Goal: Task Accomplishment & Management: Complete application form

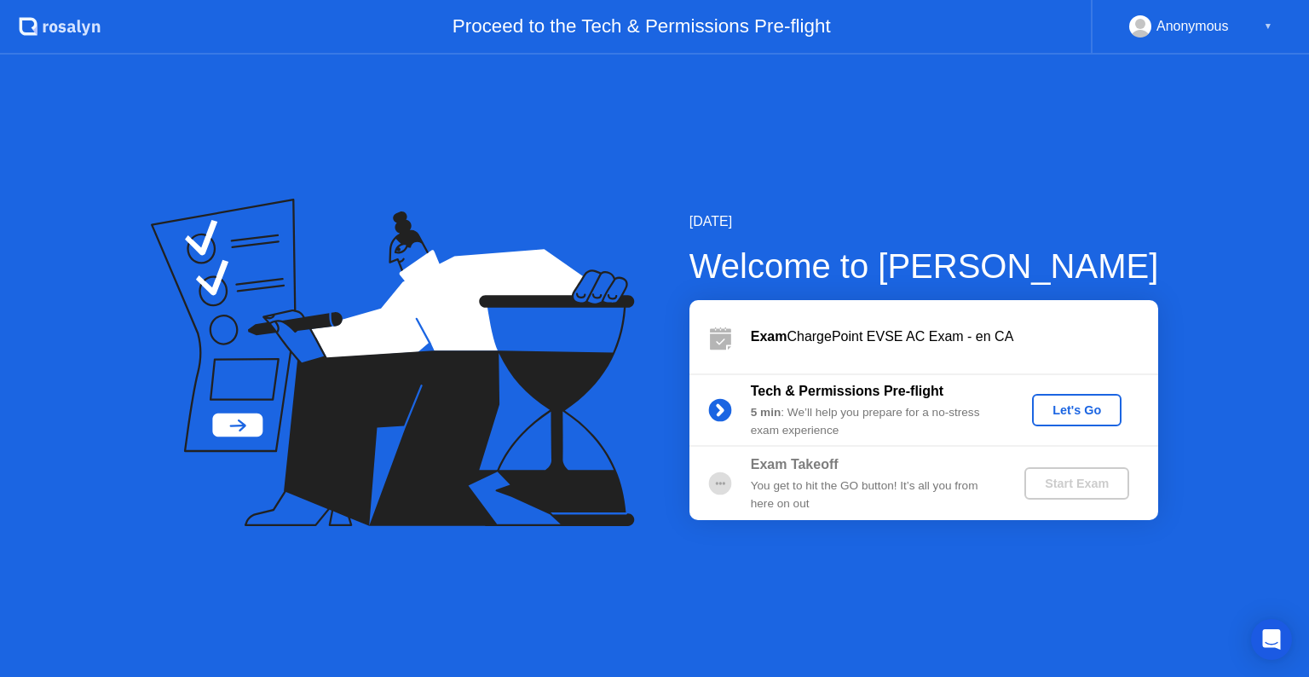
click at [1058, 398] on button "Let's Go" at bounding box center [1076, 410] width 89 height 32
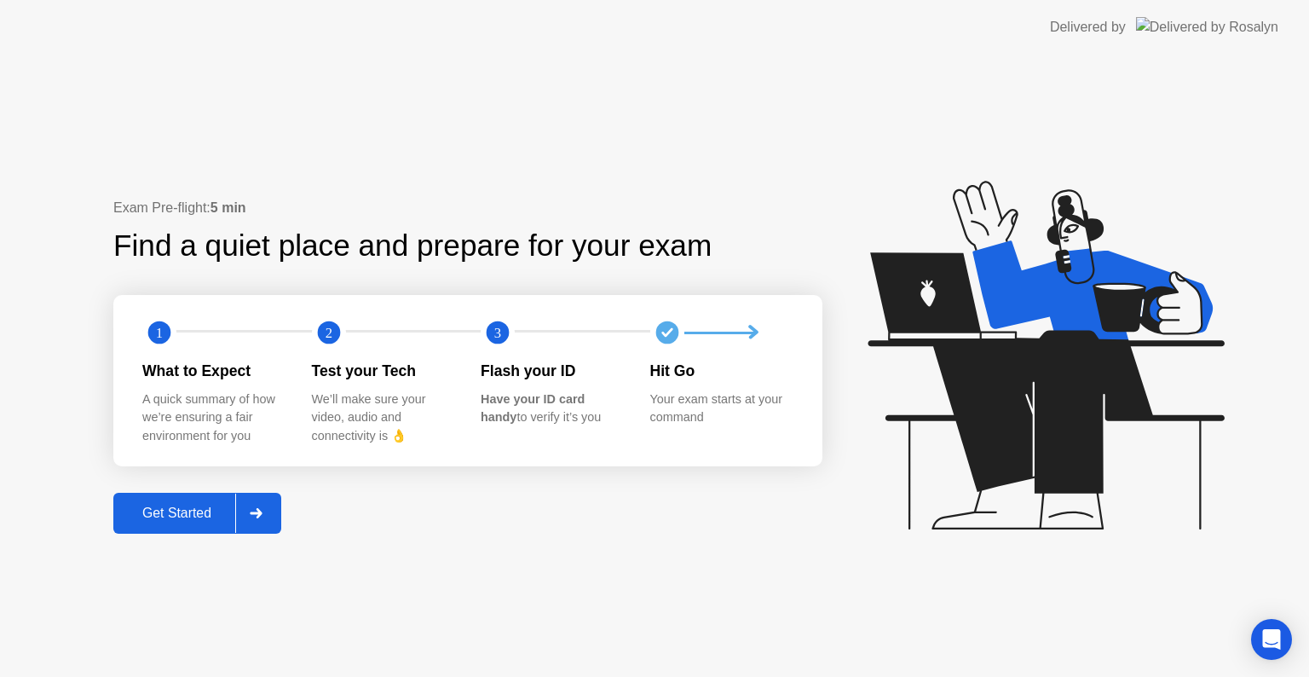
click at [189, 516] on div "Get Started" at bounding box center [176, 512] width 117 height 15
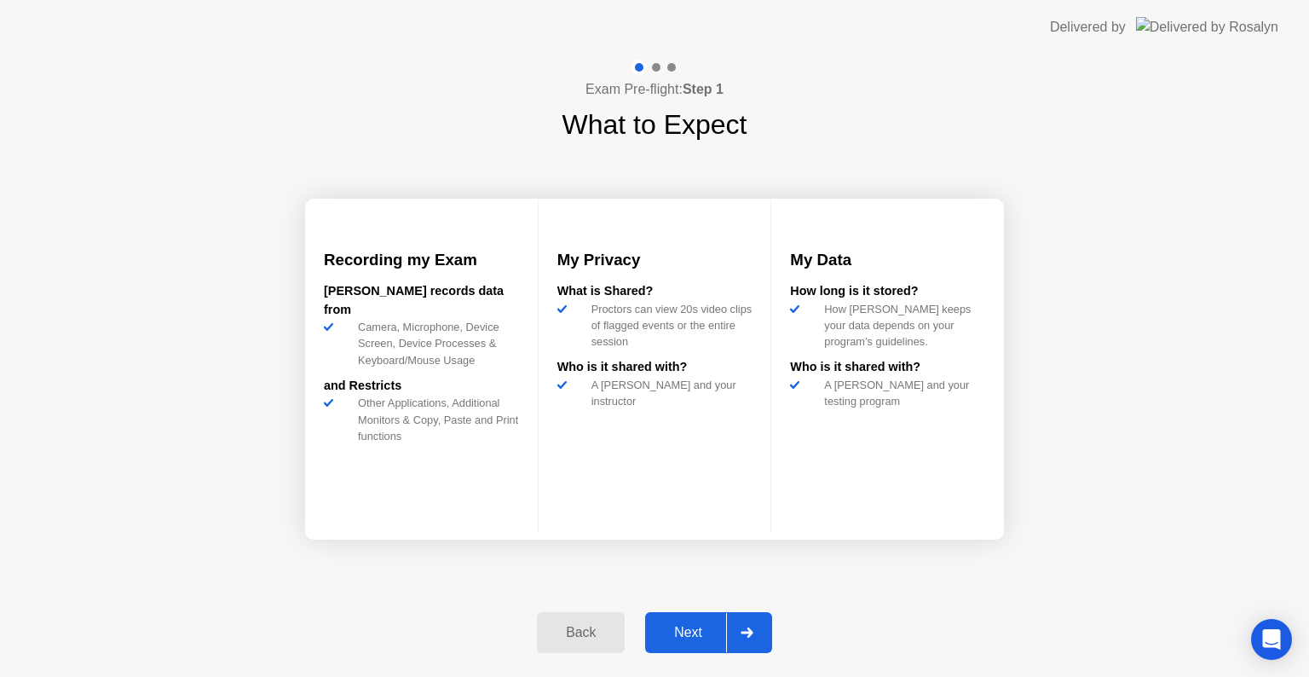
click at [677, 629] on div "Next" at bounding box center [688, 632] width 76 height 15
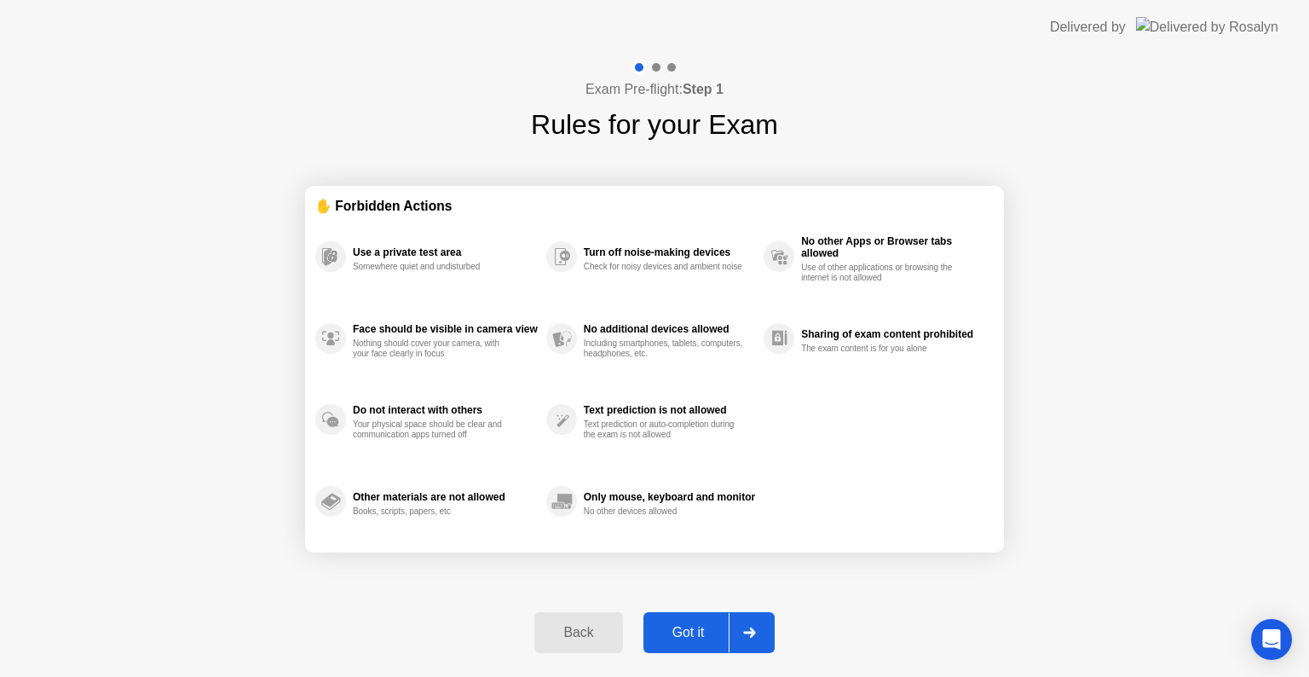
click at [692, 634] on div "Got it" at bounding box center [689, 632] width 80 height 15
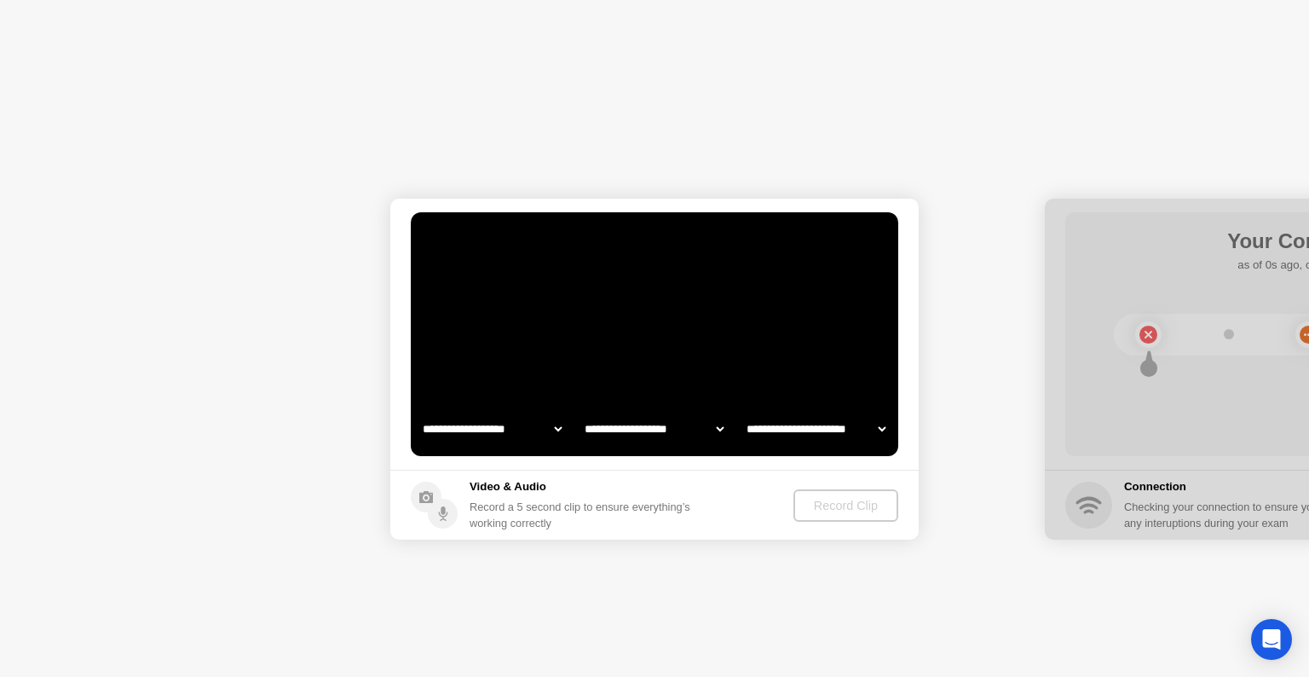
select select "**********"
select select "*******"
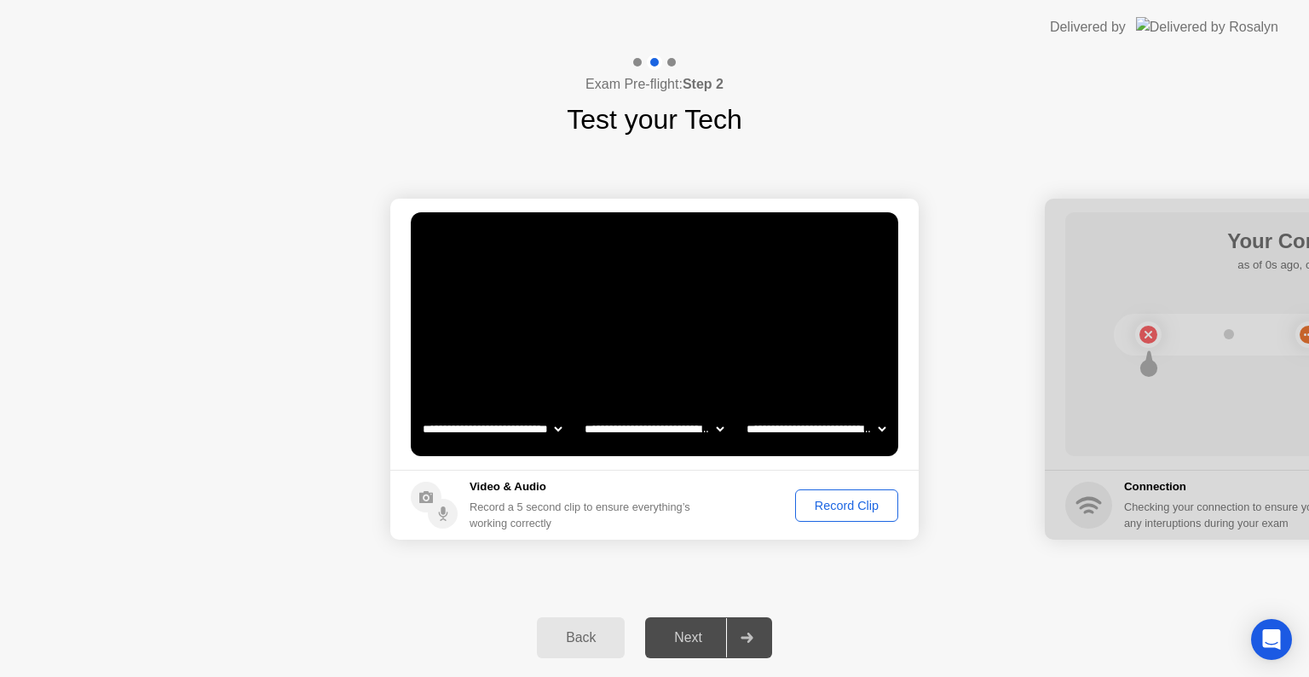
click at [848, 507] on div "Record Clip" at bounding box center [846, 506] width 91 height 14
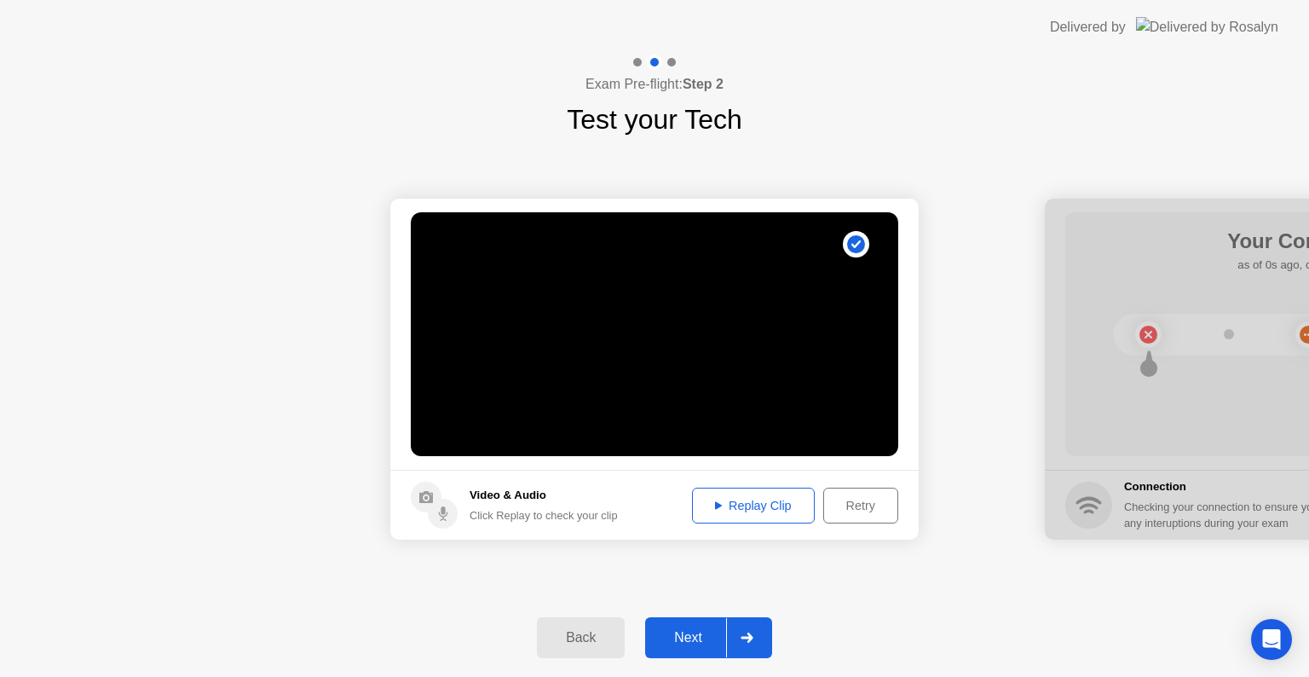
click at [692, 644] on div "Next" at bounding box center [688, 637] width 76 height 15
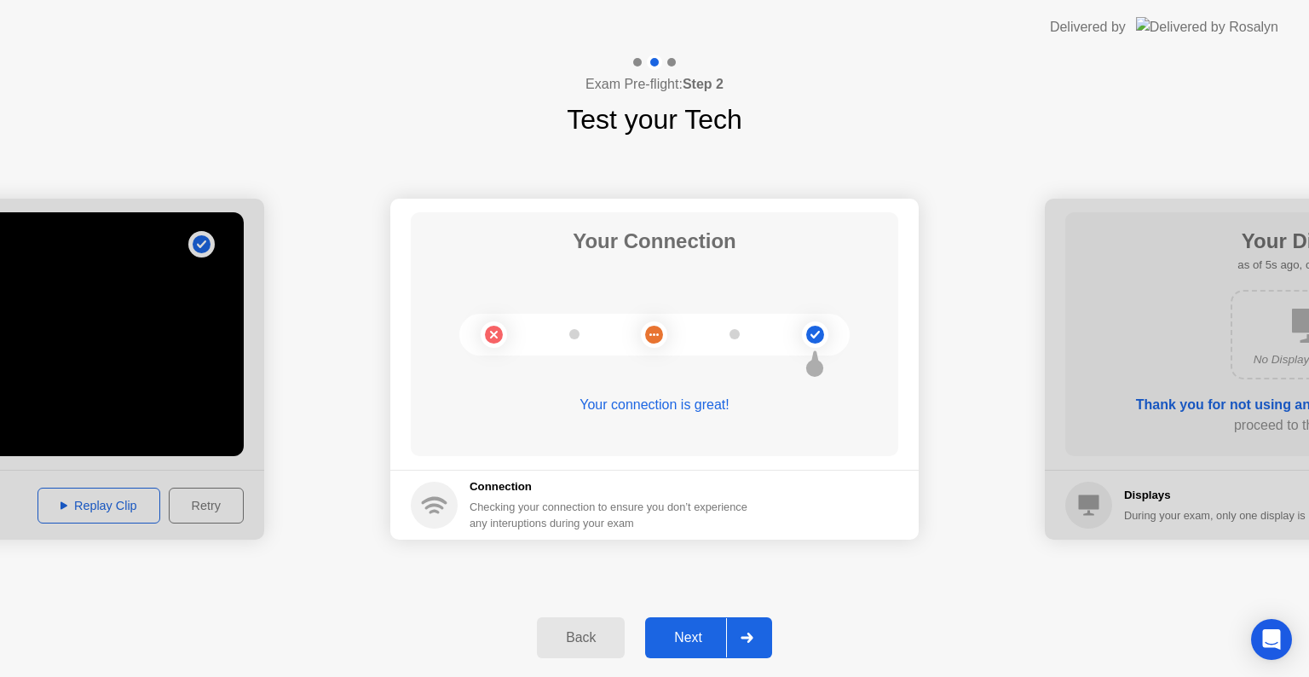
click at [704, 630] on div "Next" at bounding box center [688, 637] width 76 height 15
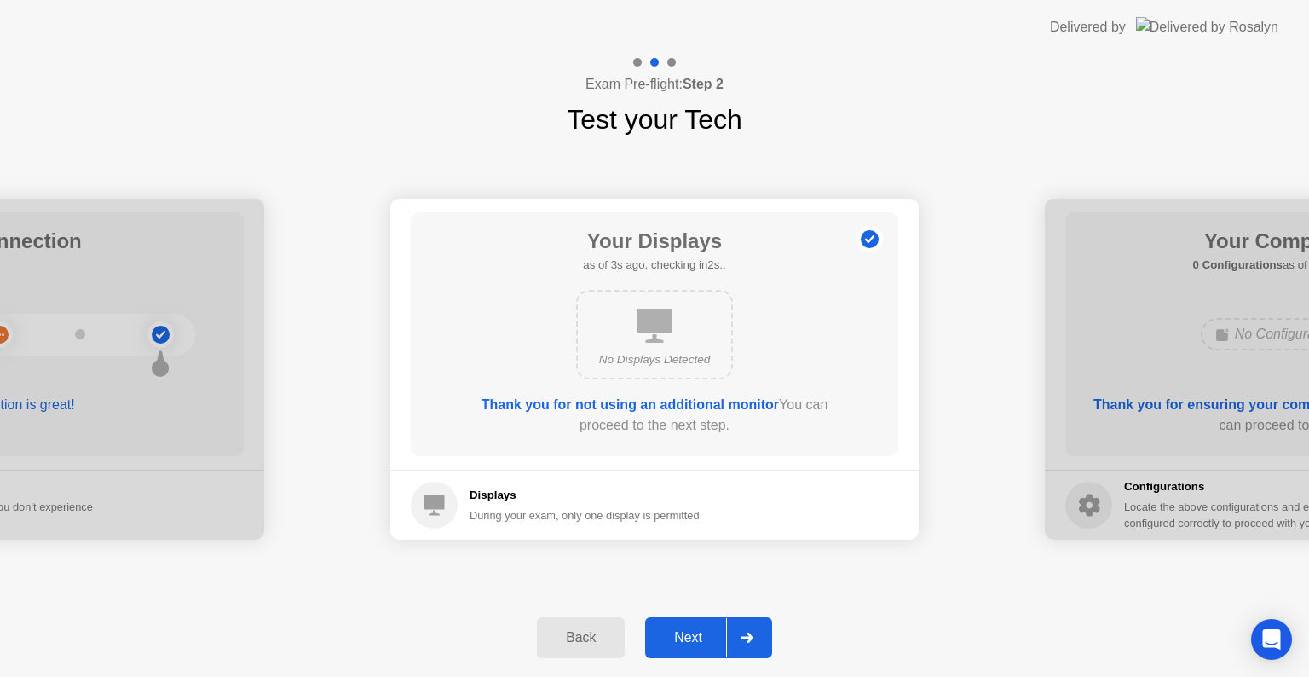
click at [702, 632] on div "Next" at bounding box center [688, 637] width 76 height 15
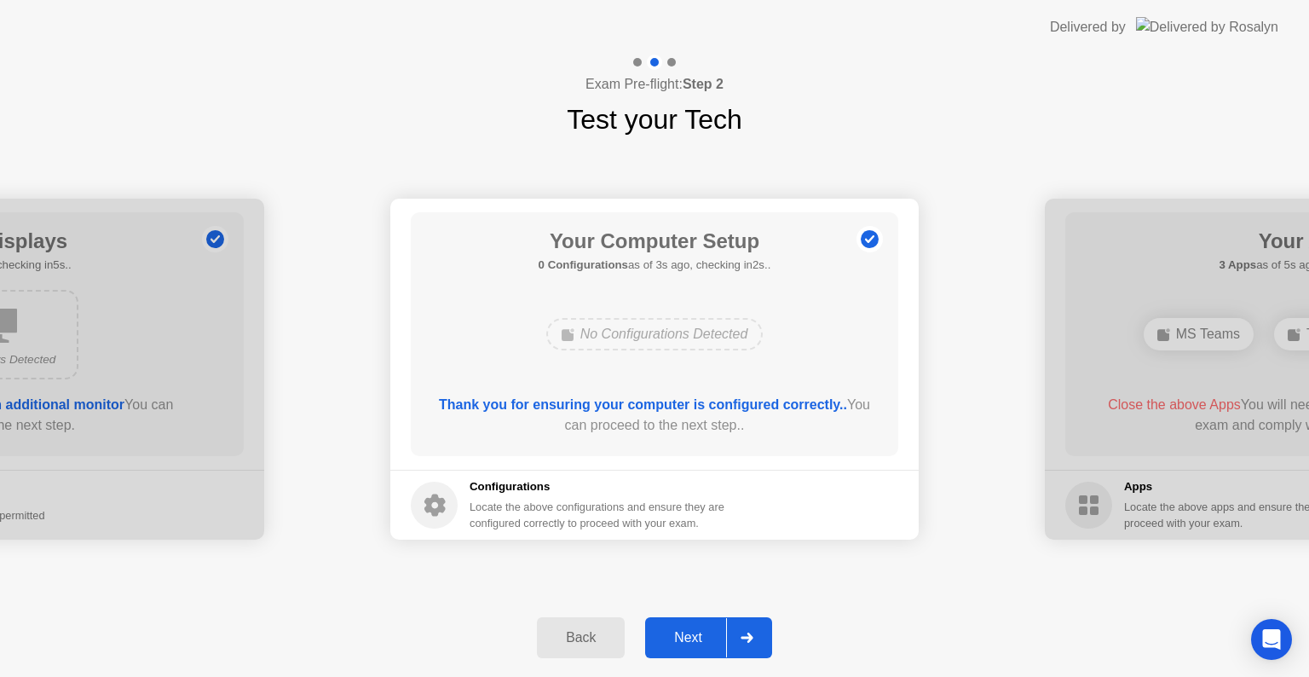
click at [689, 637] on div "Next" at bounding box center [688, 637] width 76 height 15
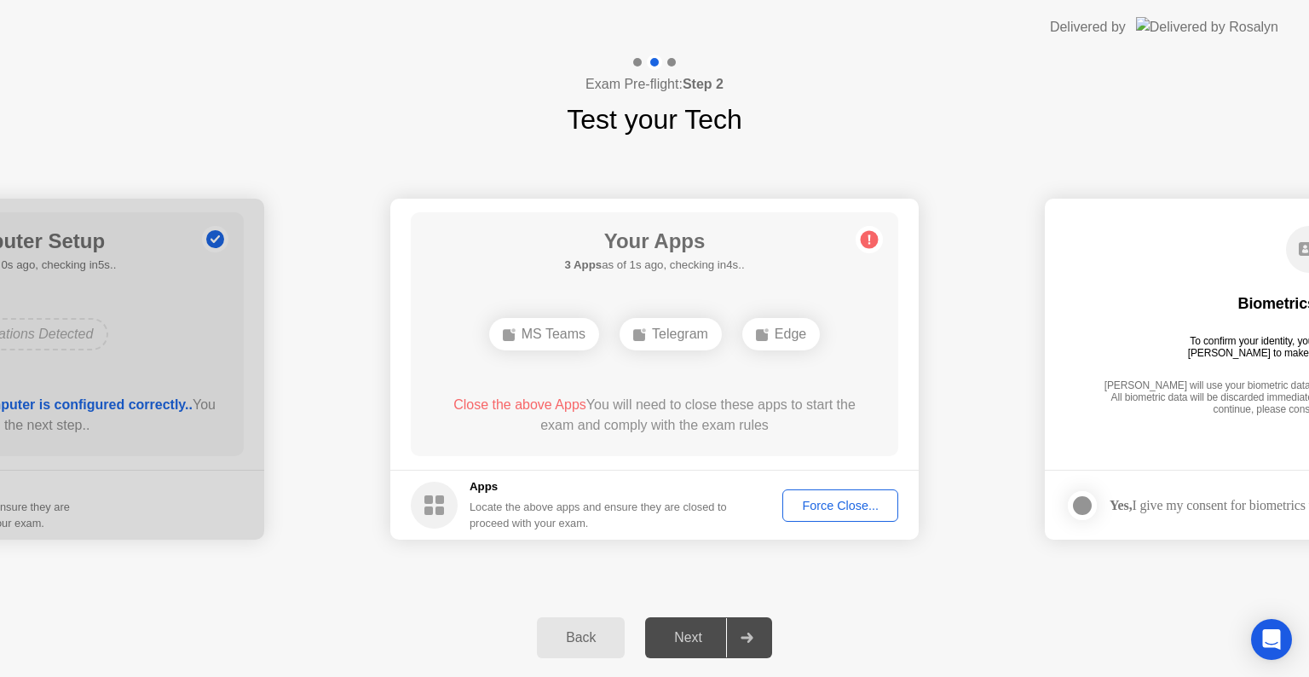
click at [839, 510] on div "Force Close..." at bounding box center [840, 506] width 104 height 14
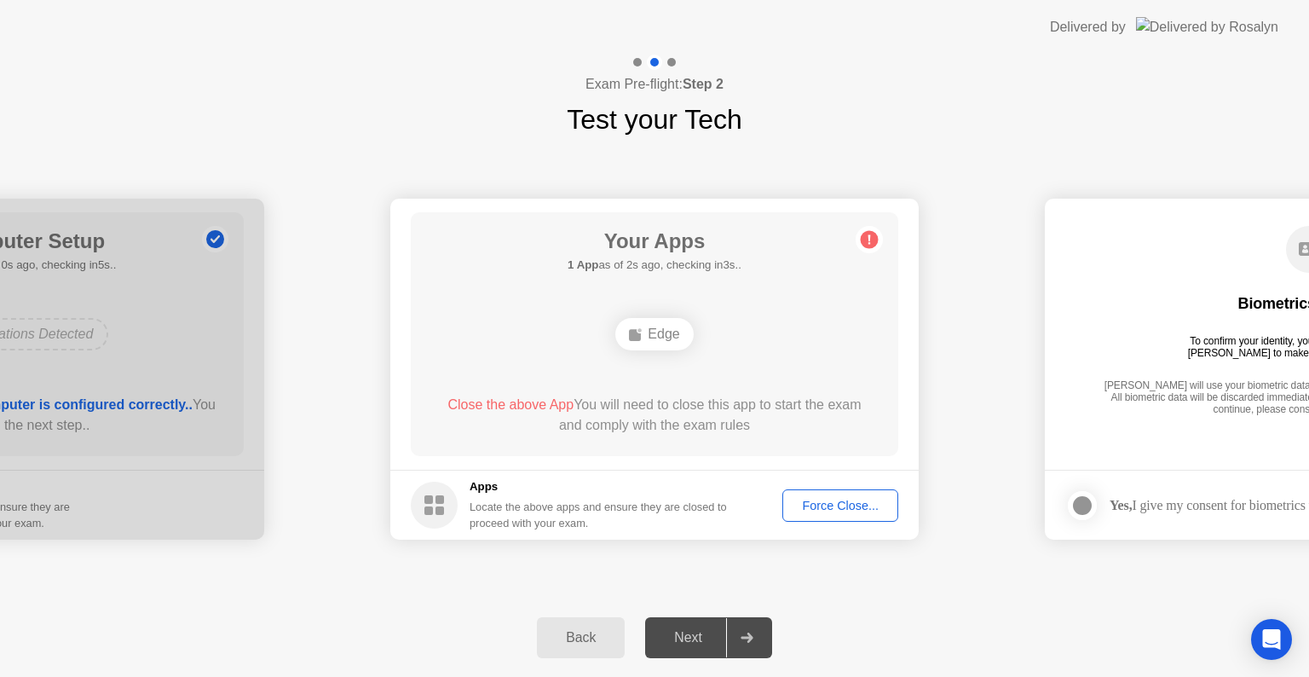
click at [826, 508] on div "Force Close..." at bounding box center [840, 506] width 104 height 14
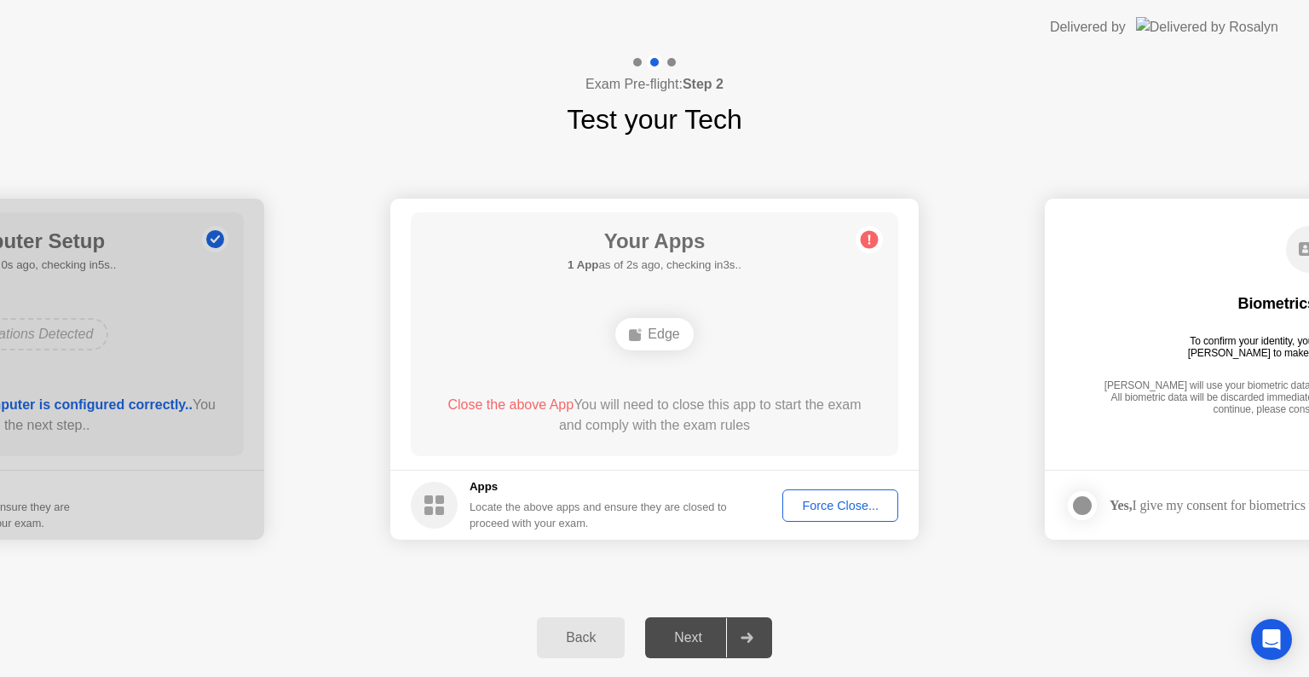
click at [650, 337] on div "Edge" at bounding box center [654, 334] width 78 height 32
click at [868, 238] on icon at bounding box center [869, 239] width 27 height 27
click at [851, 501] on div "Force Close..." at bounding box center [840, 506] width 104 height 14
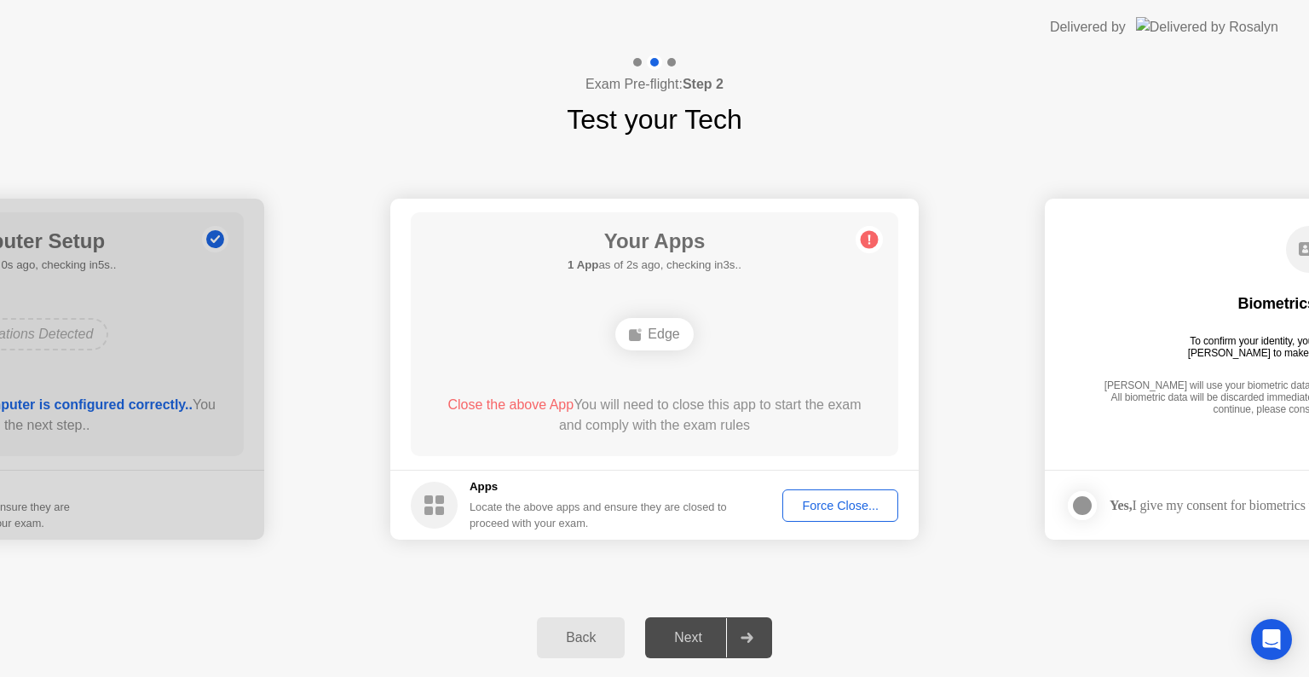
click at [831, 501] on div "Force Close..." at bounding box center [840, 506] width 104 height 14
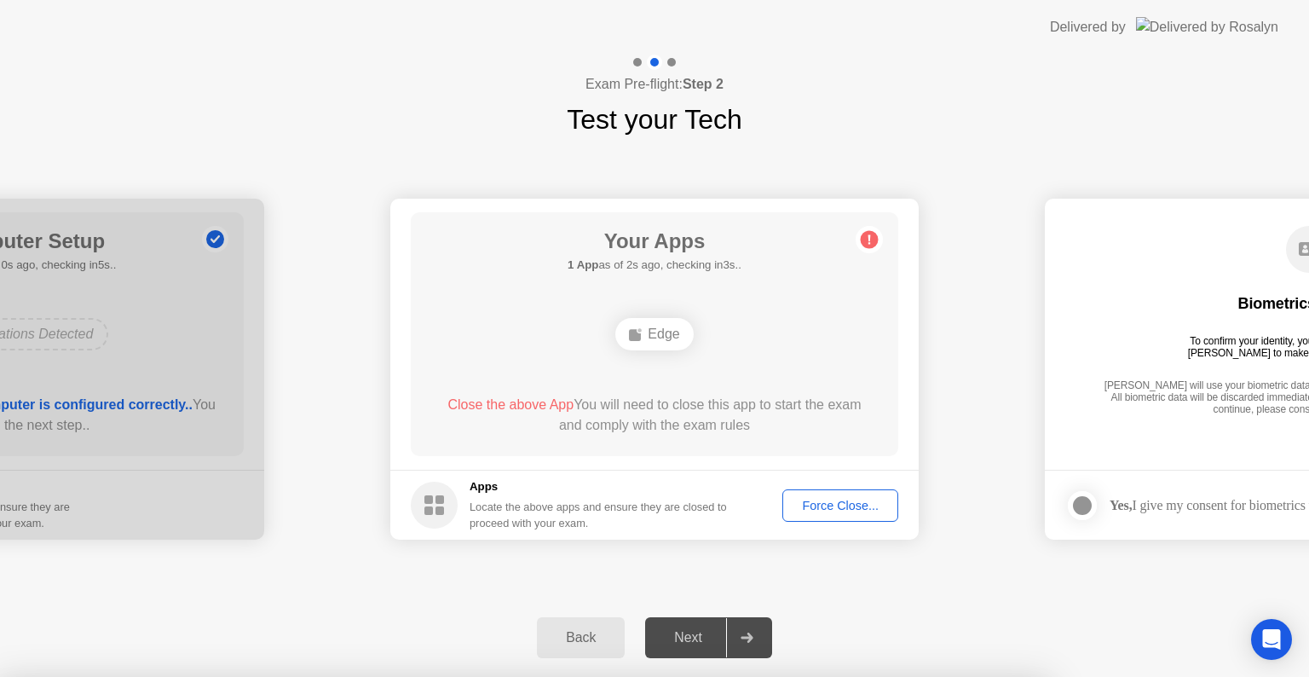
click at [832, 676] on div at bounding box center [654, 677] width 1309 height 0
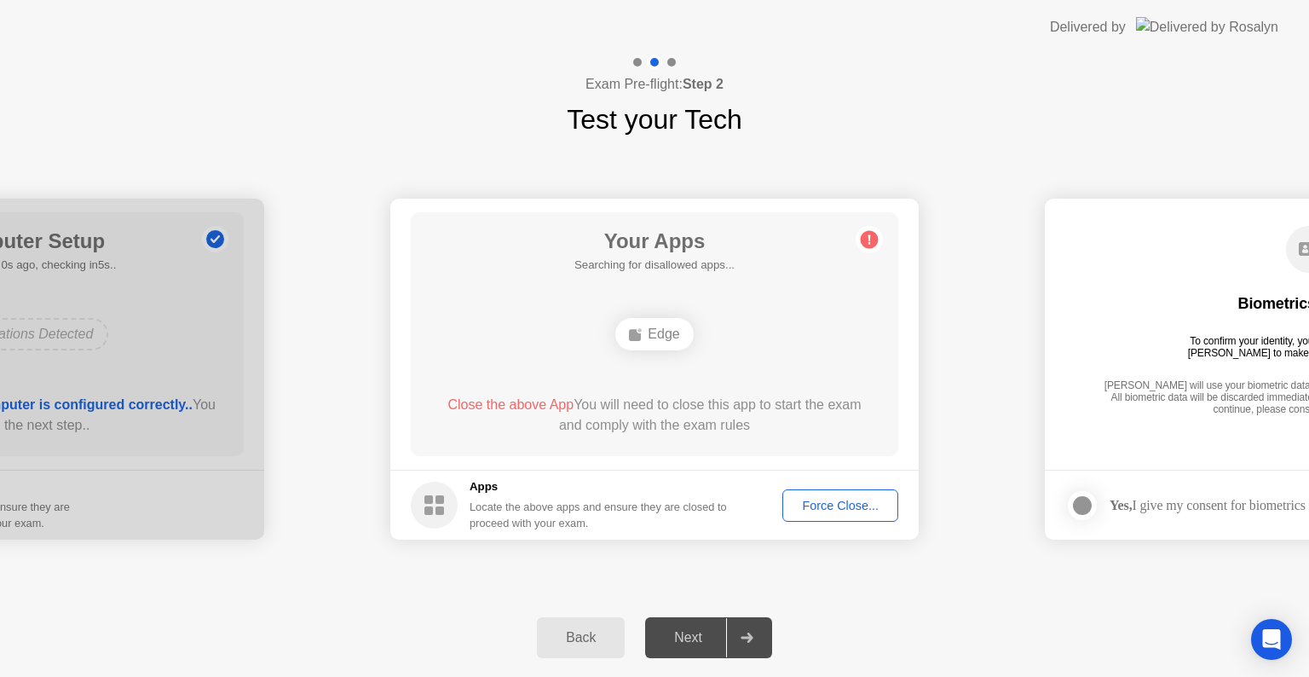
click at [685, 635] on div "Next" at bounding box center [688, 637] width 76 height 15
drag, startPoint x: 1175, startPoint y: 358, endPoint x: 1079, endPoint y: 382, distance: 99.2
click at [1079, 382] on div "Biometrics Consent To confirm your identity, your testing program requires [PER…" at bounding box center [1308, 321] width 487 height 219
click at [680, 354] on div "Edge" at bounding box center [654, 334] width 390 height 46
click at [989, 591] on div "**********" at bounding box center [654, 369] width 1309 height 458
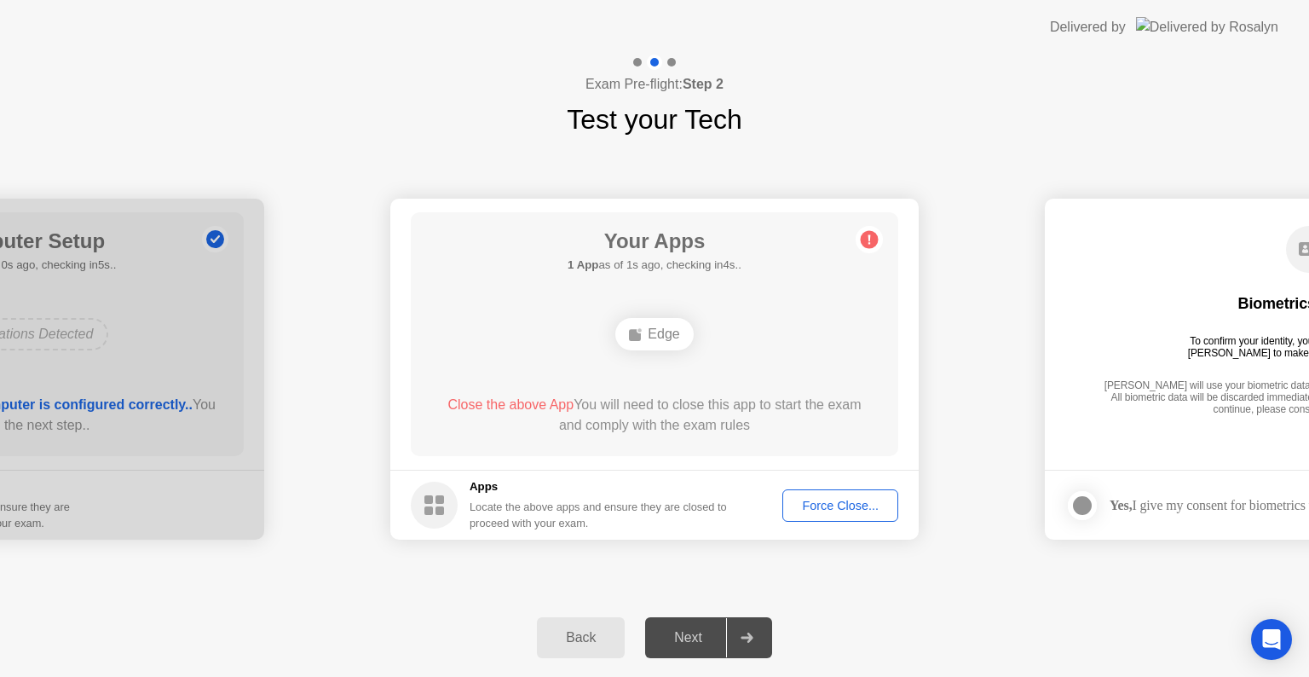
click at [837, 502] on div "Force Close..." at bounding box center [840, 506] width 104 height 14
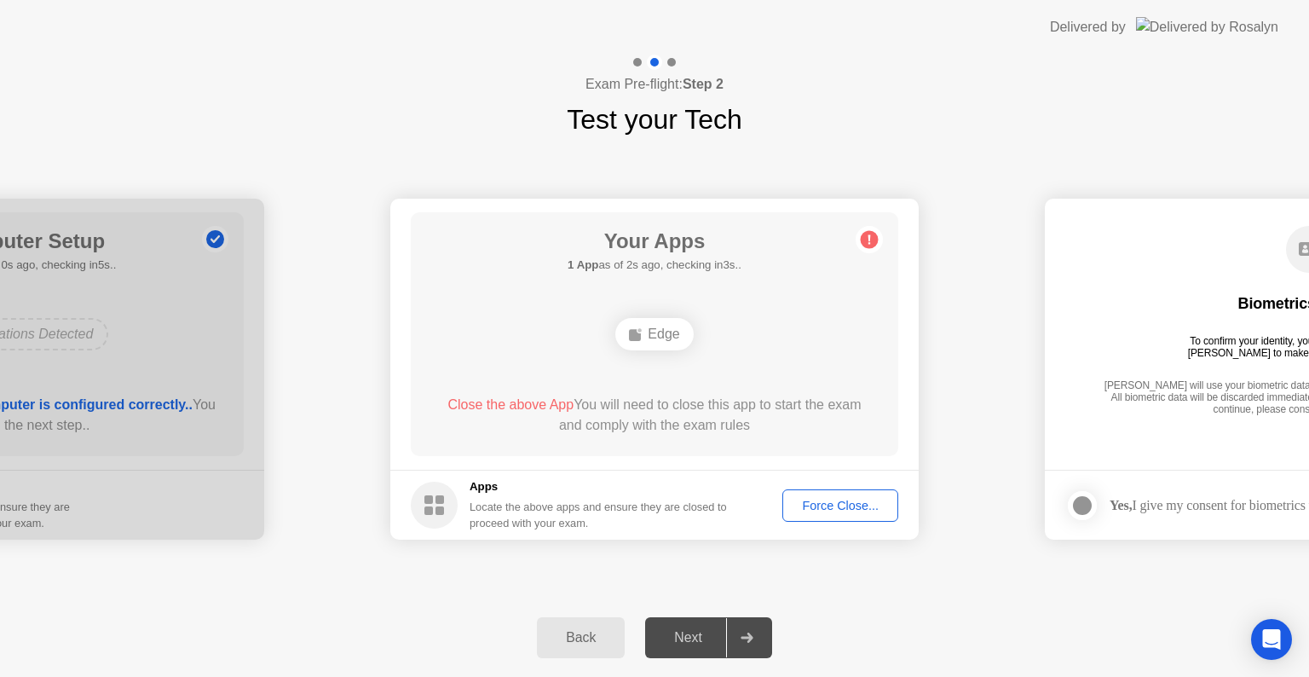
click at [833, 501] on div "Force Close..." at bounding box center [840, 506] width 104 height 14
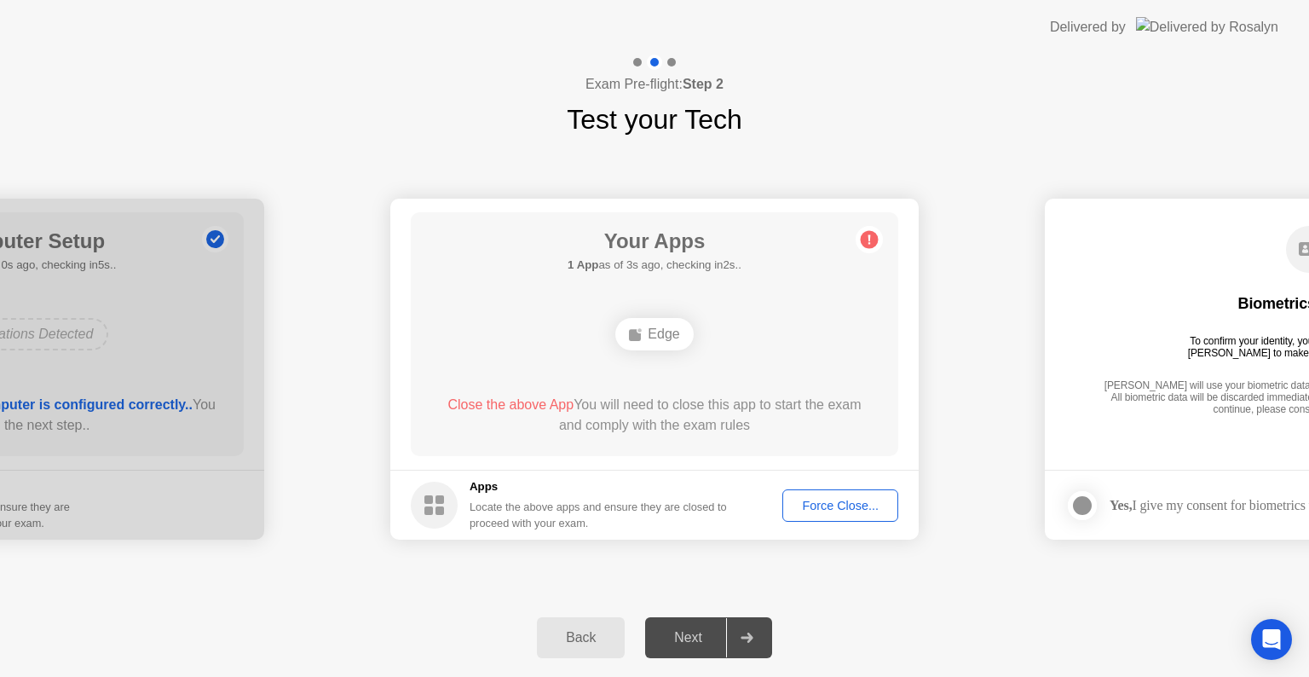
click at [730, 436] on div "Close the above App You will need to close this app to start the exam and compl…" at bounding box center [654, 419] width 439 height 48
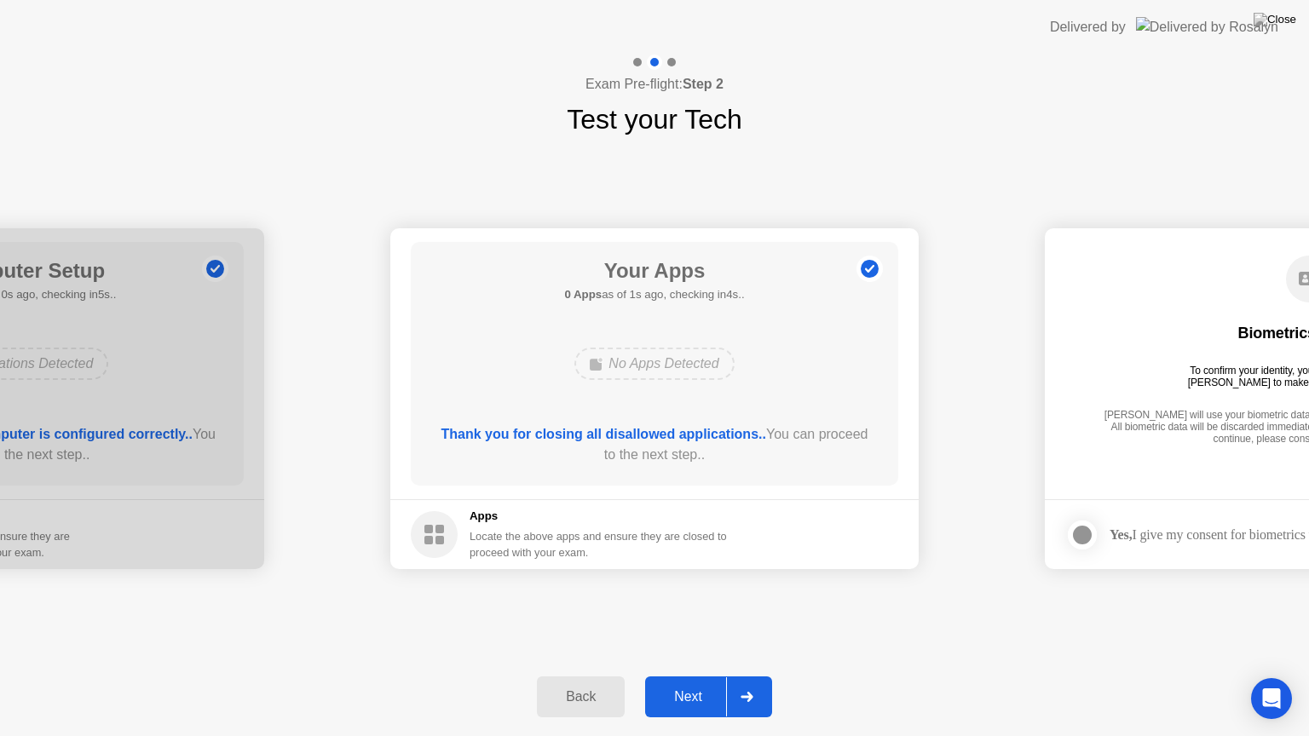
click at [700, 676] on div "Next" at bounding box center [688, 696] width 76 height 15
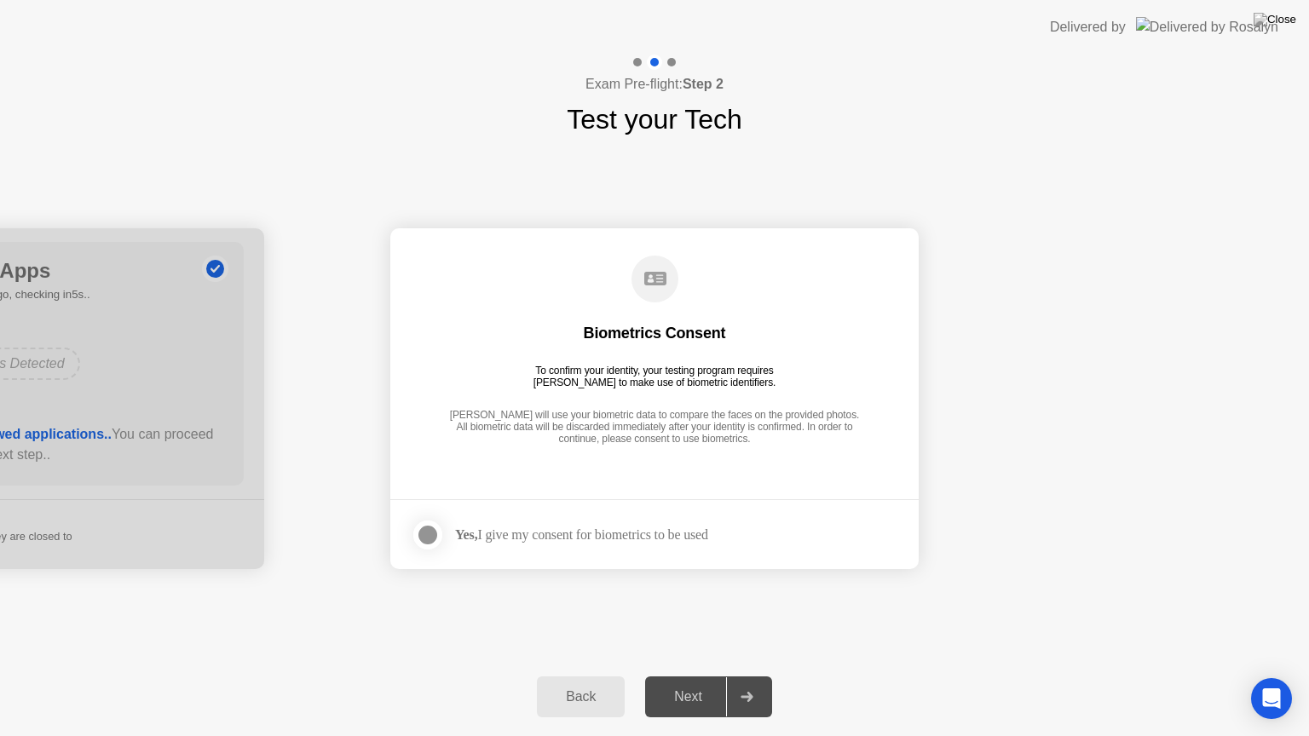
click at [430, 536] on div at bounding box center [428, 535] width 20 height 20
click at [691, 676] on div "Next" at bounding box center [688, 696] width 76 height 15
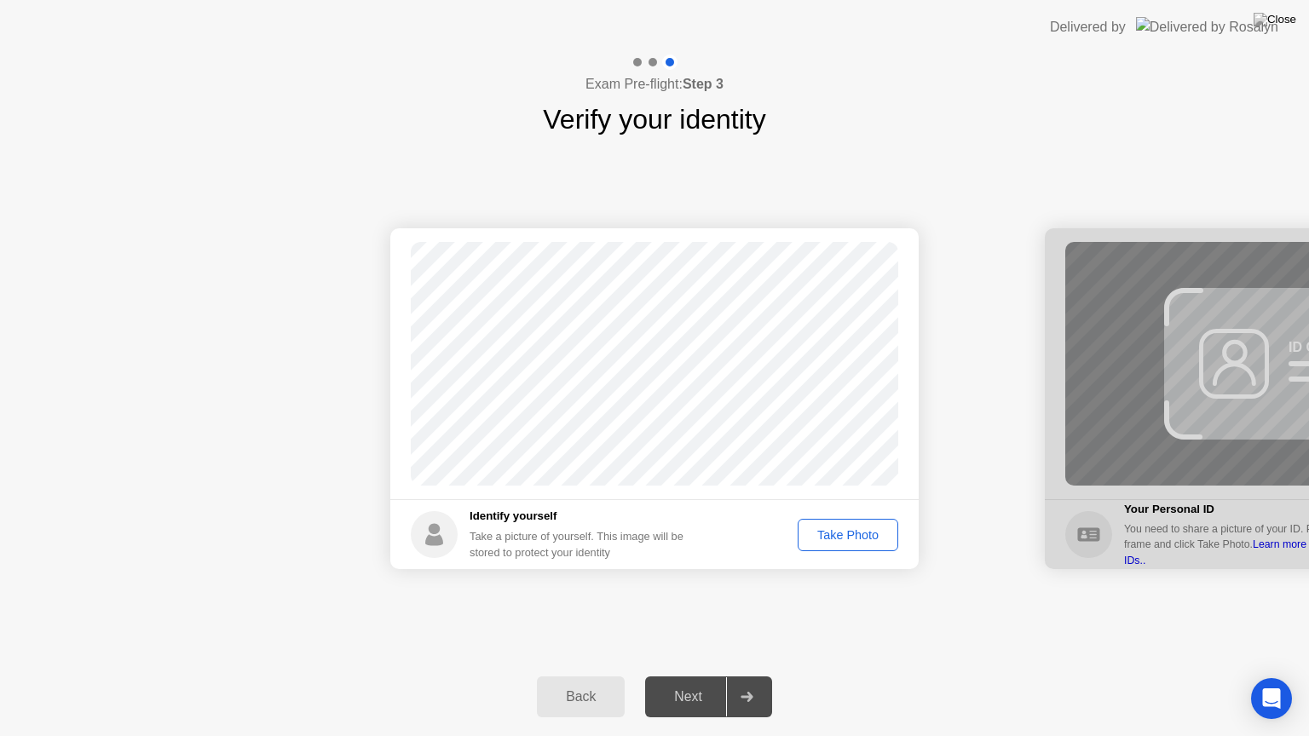
click at [859, 542] on div "Take Photo" at bounding box center [848, 535] width 89 height 14
click at [689, 676] on div "Next" at bounding box center [688, 696] width 76 height 15
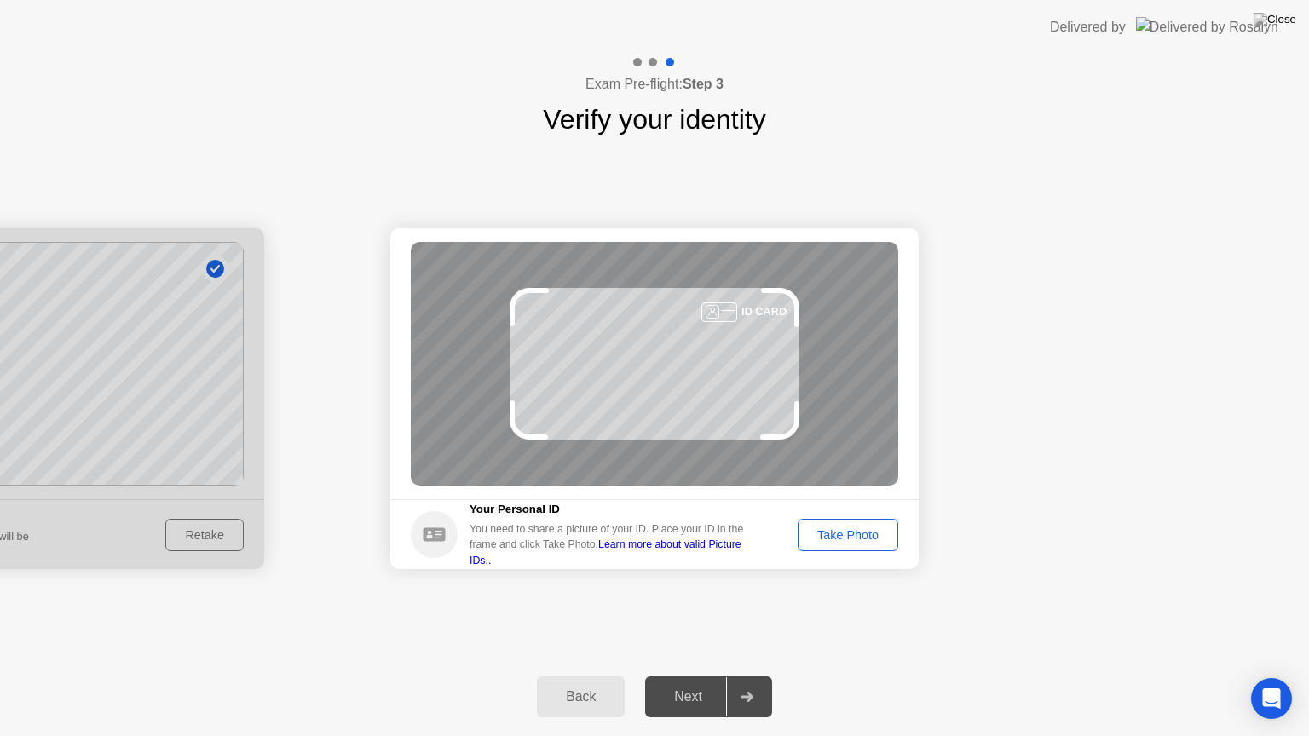
click at [852, 530] on div "Take Photo" at bounding box center [848, 535] width 89 height 14
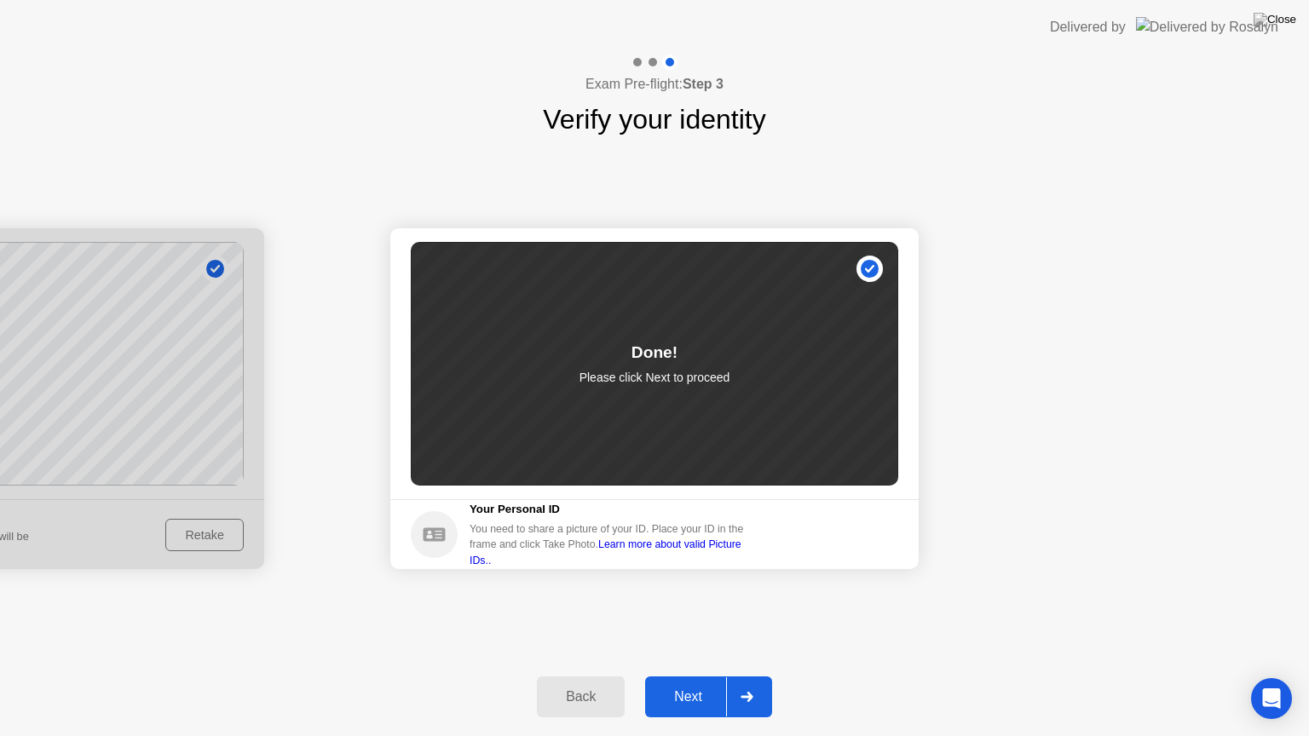
click at [704, 676] on div "Next" at bounding box center [688, 696] width 76 height 15
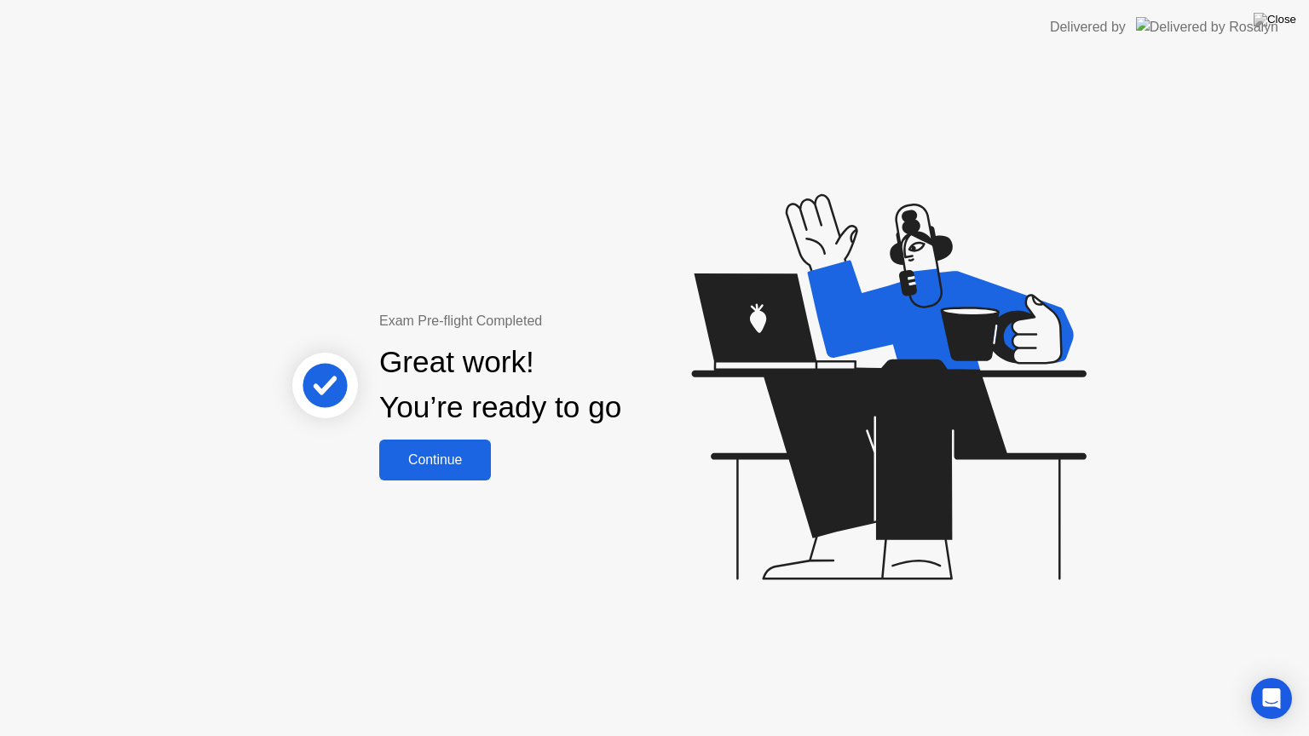
click at [438, 460] on div "Continue" at bounding box center [434, 460] width 101 height 15
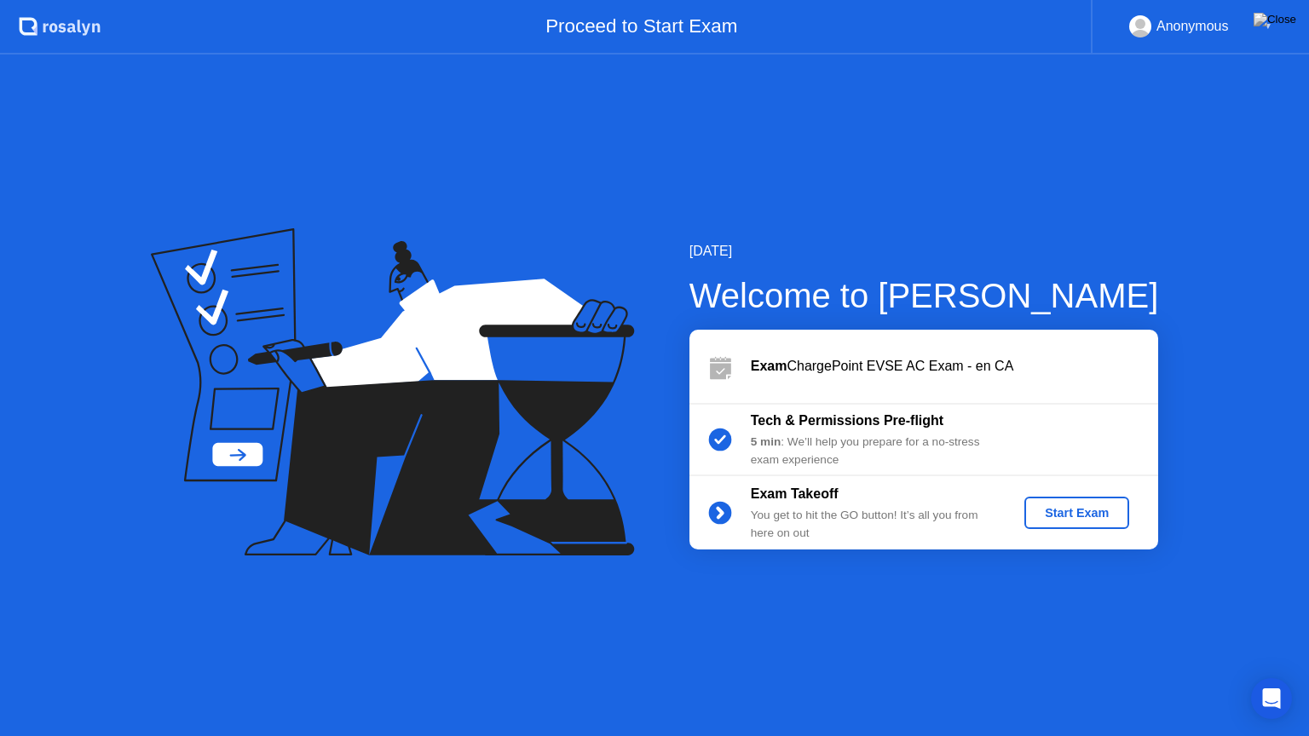
click at [1102, 518] on div "Start Exam" at bounding box center [1076, 513] width 91 height 14
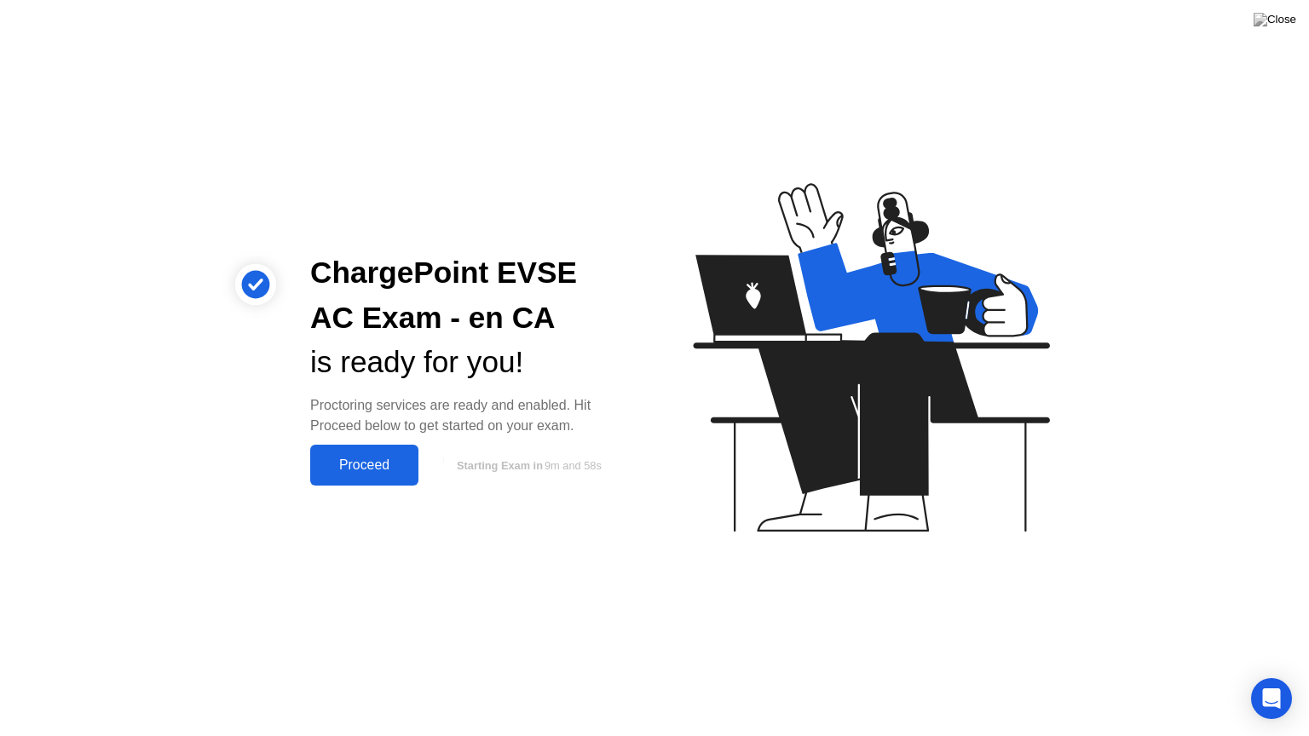
click at [360, 466] on div "Proceed" at bounding box center [364, 465] width 98 height 15
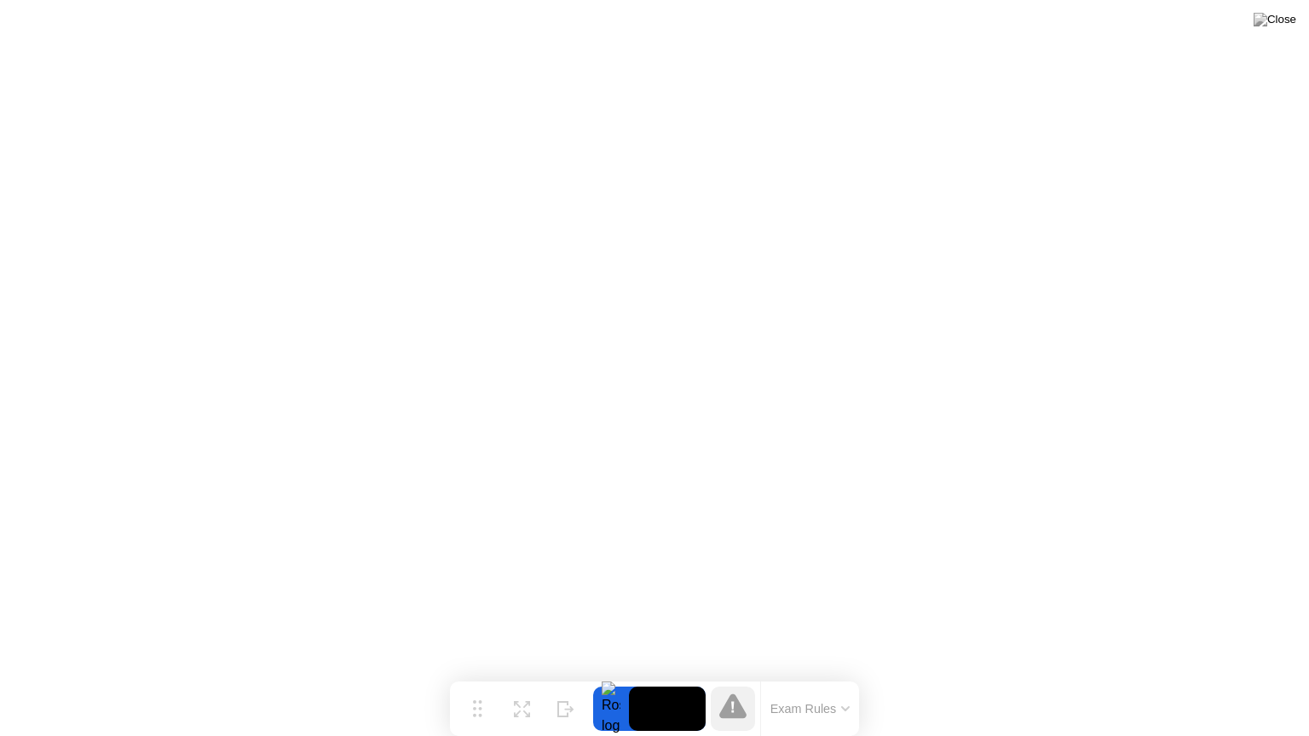
click at [845, 676] on icon at bounding box center [845, 708] width 9 height 5
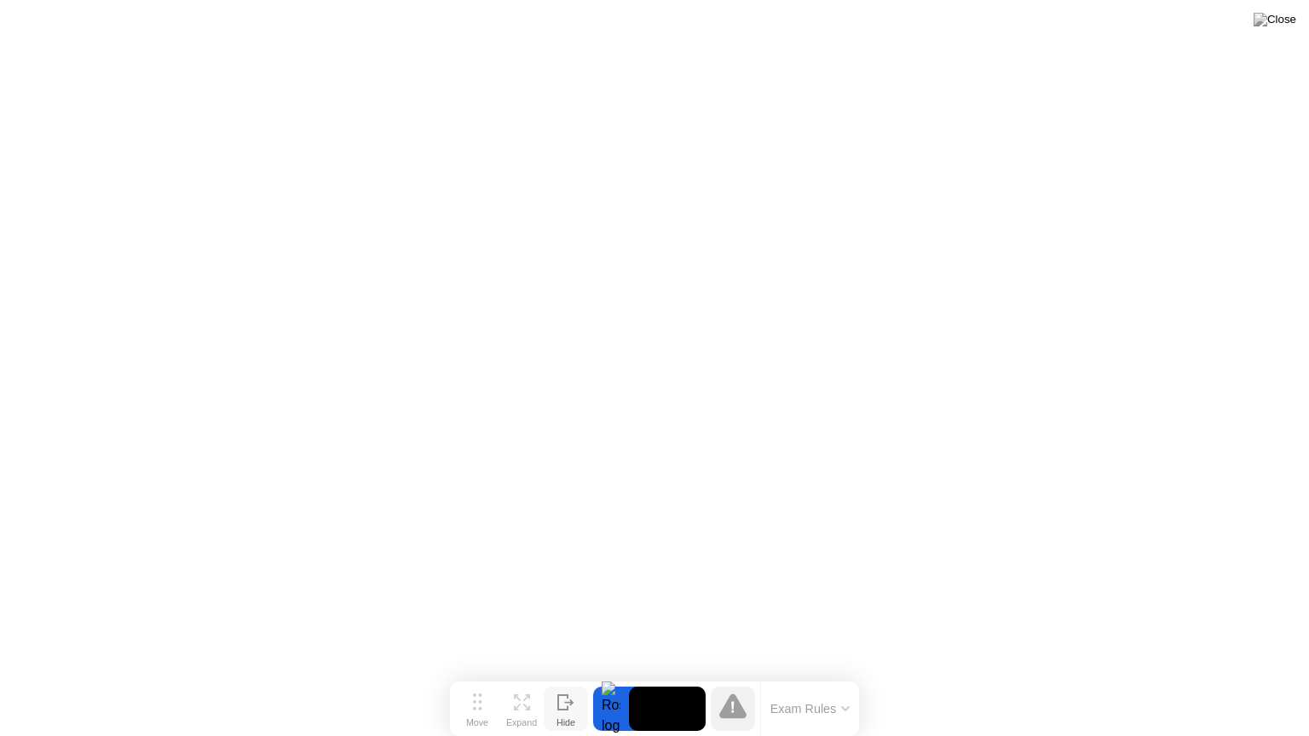
click at [565, 676] on icon at bounding box center [565, 703] width 17 height 16
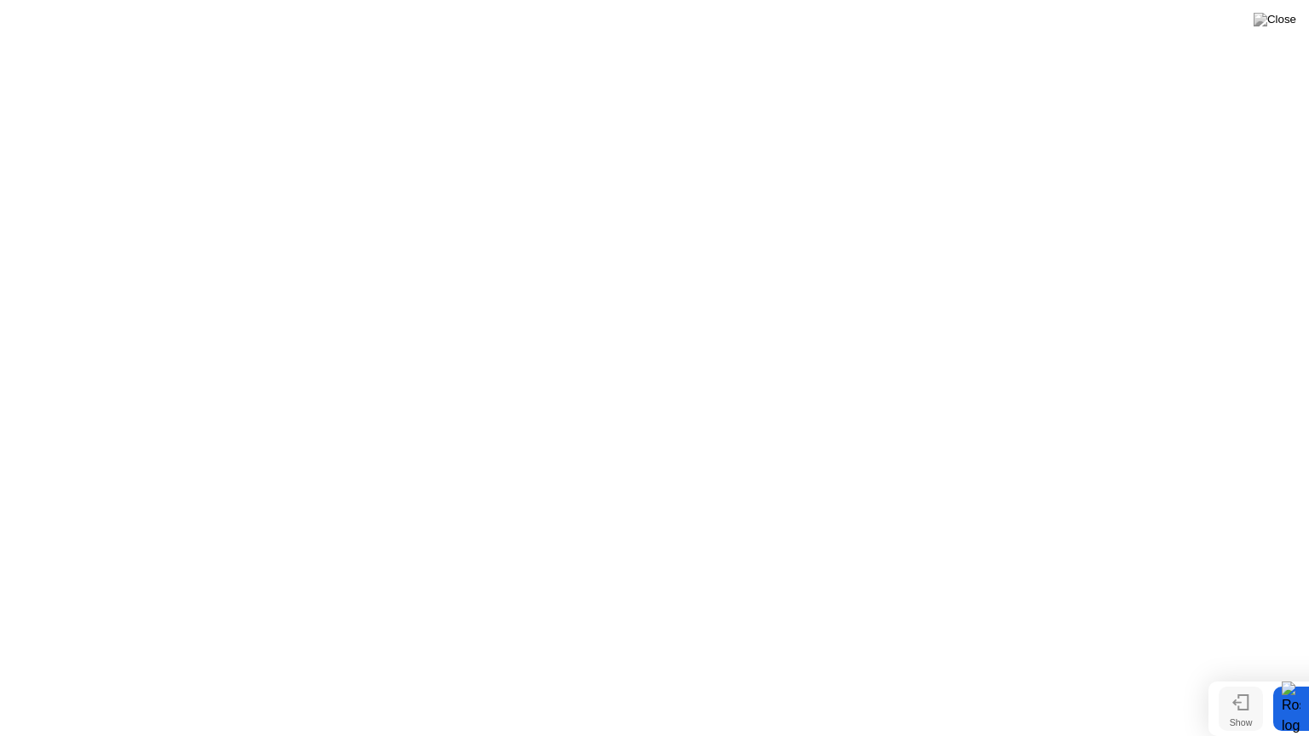
click at [1247, 676] on icon at bounding box center [1240, 703] width 17 height 16
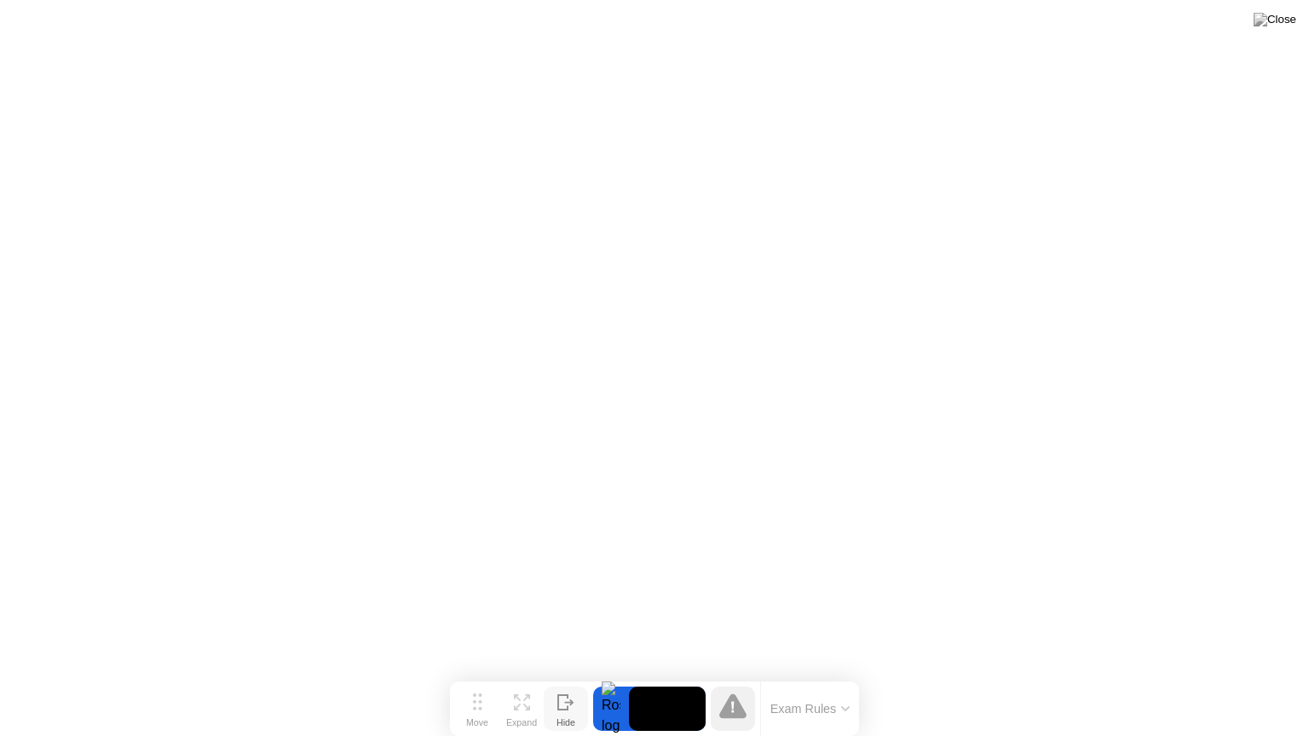
click at [736, 676] on icon at bounding box center [732, 706] width 27 height 25
click at [520, 676] on icon at bounding box center [522, 703] width 16 height 16
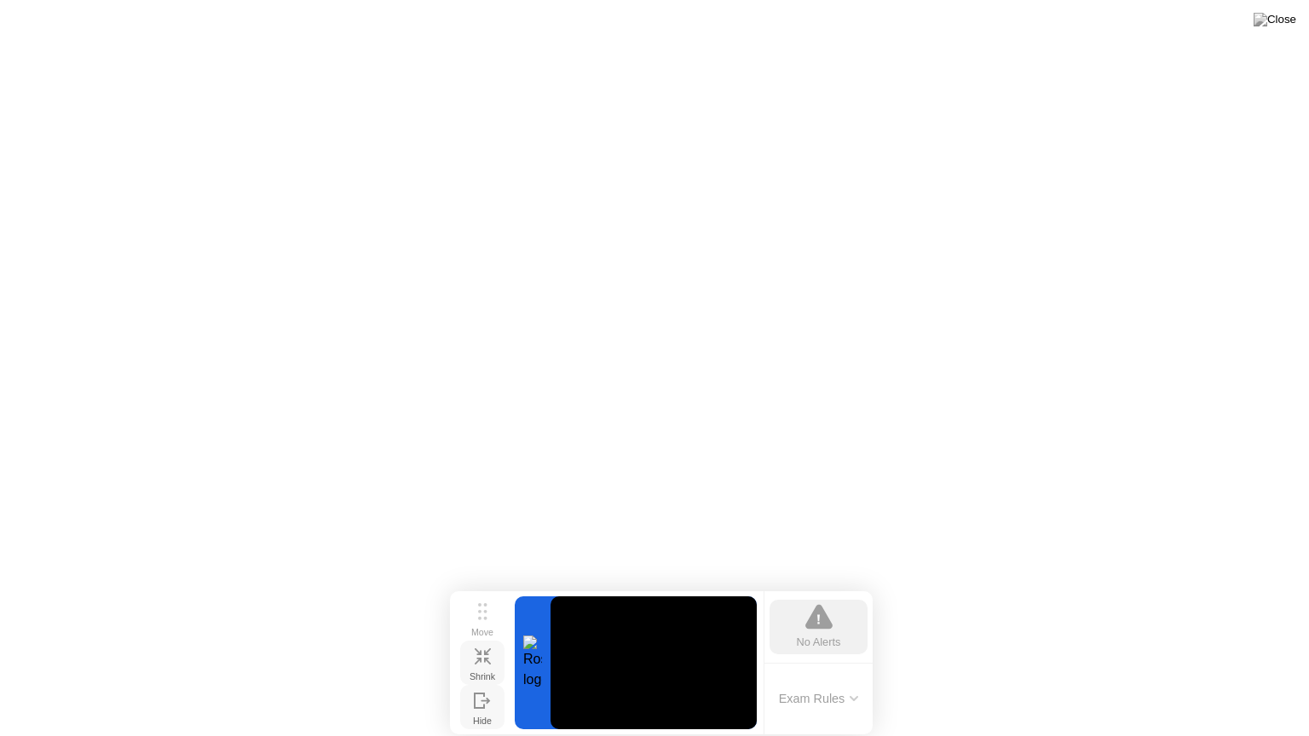
click at [482, 655] on icon at bounding box center [483, 657] width 16 height 16
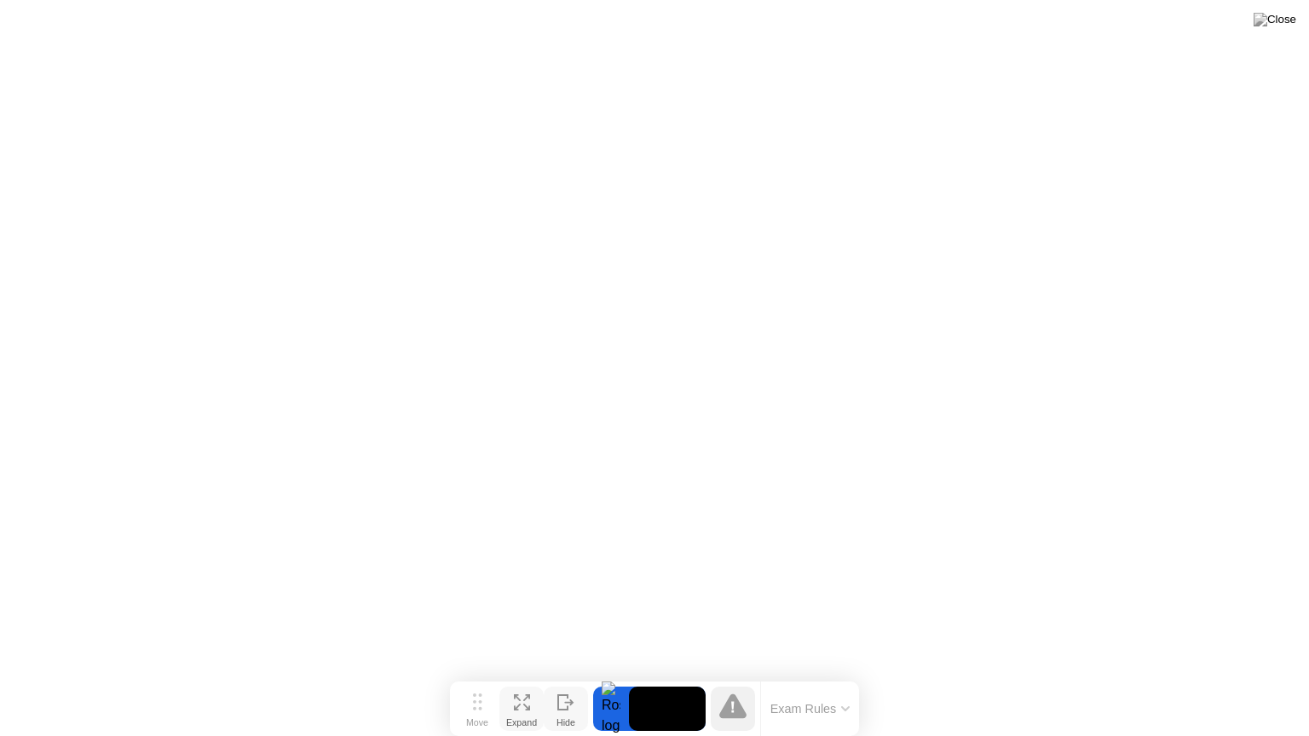
click at [518, 676] on icon at bounding box center [522, 703] width 16 height 16
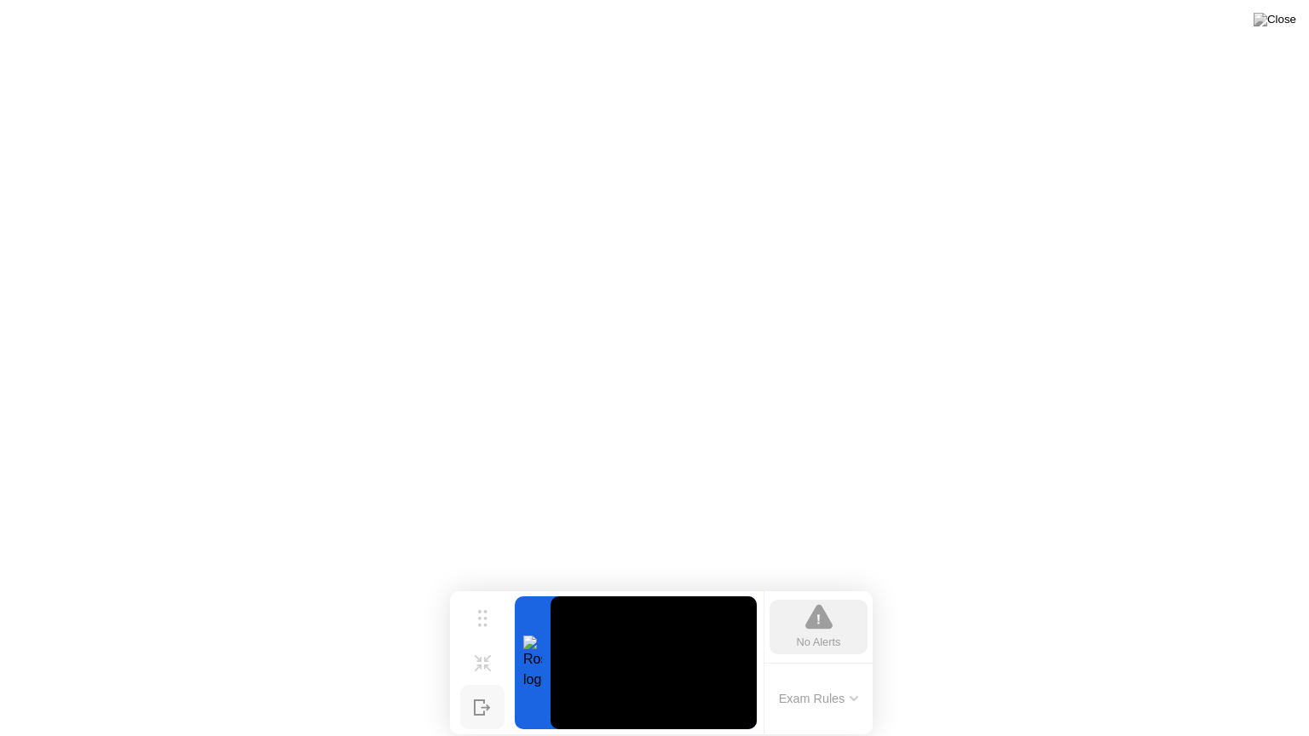
click at [821, 630] on icon at bounding box center [818, 617] width 27 height 25
click at [851, 676] on button "Exam Rules" at bounding box center [819, 698] width 90 height 15
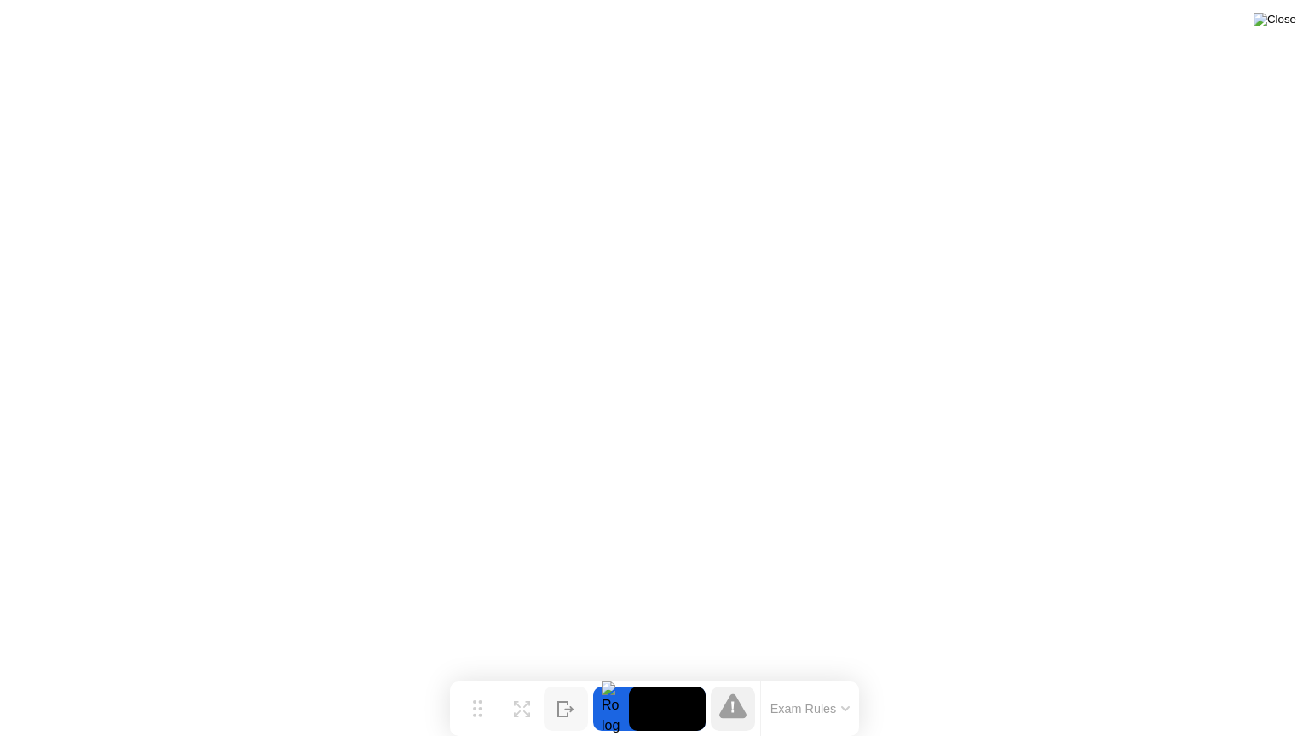
drag, startPoint x: 1289, startPoint y: 24, endPoint x: 1281, endPoint y: 27, distance: 9.2
click at [1289, 24] on img at bounding box center [1275, 20] width 43 height 14
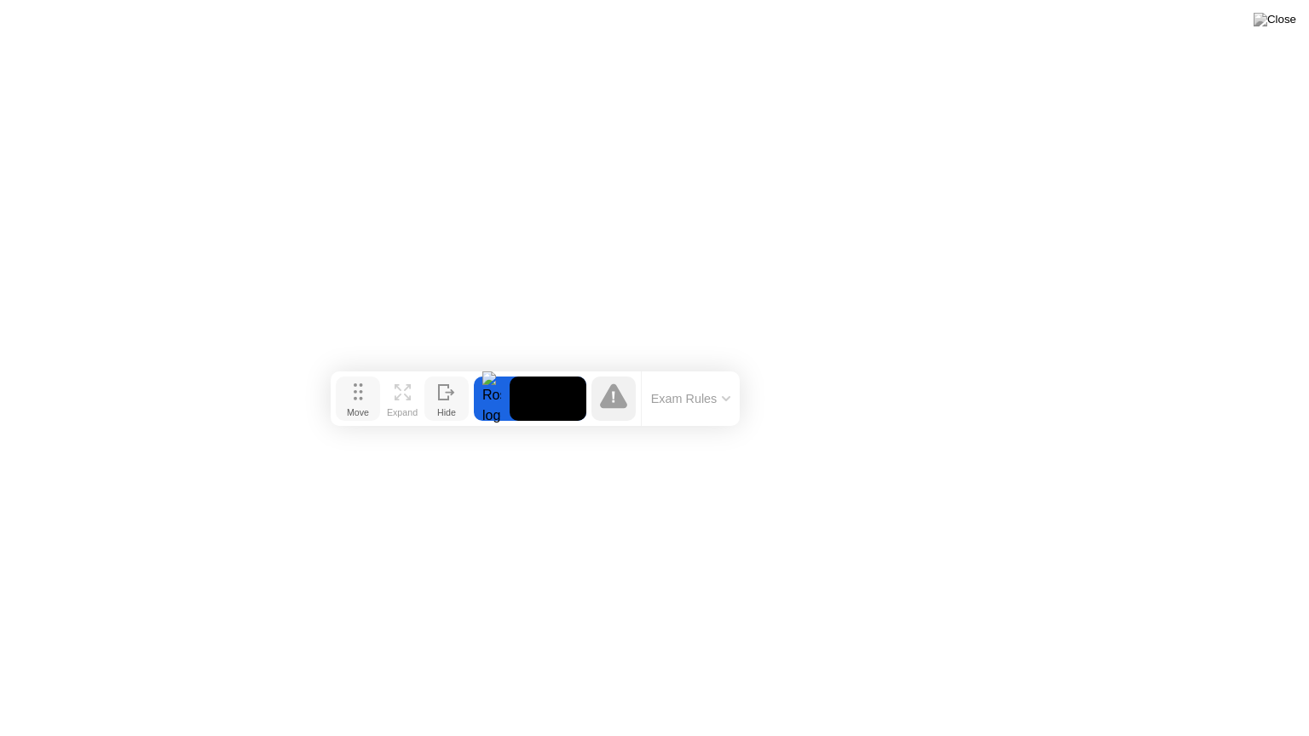
drag, startPoint x: 477, startPoint y: 710, endPoint x: 358, endPoint y: 400, distance: 332.4
click at [358, 400] on icon at bounding box center [358, 391] width 9 height 17
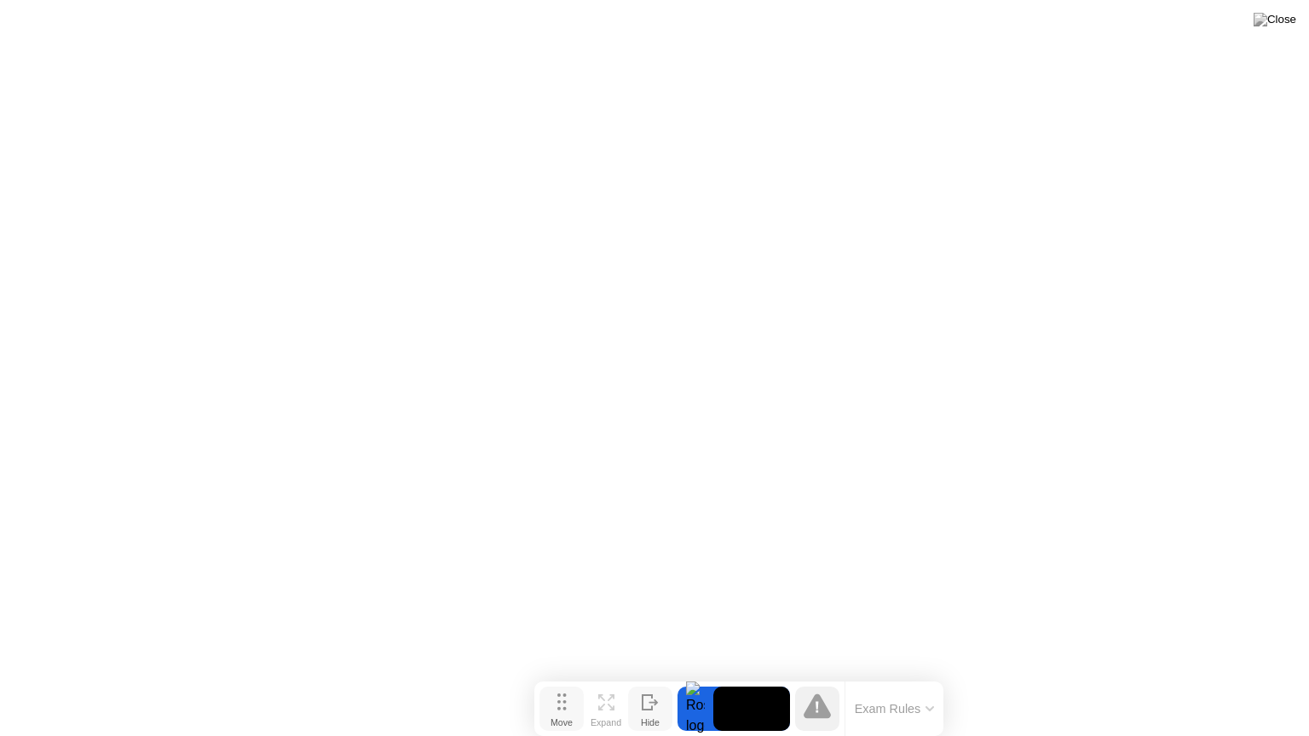
drag, startPoint x: 355, startPoint y: 397, endPoint x: 558, endPoint y: 728, distance: 388.4
click at [558, 676] on button "Move" at bounding box center [561, 709] width 44 height 44
click at [695, 676] on div at bounding box center [696, 709] width 36 height 44
click at [819, 676] on icon at bounding box center [817, 706] width 27 height 25
click at [890, 676] on button "Exam Rules" at bounding box center [895, 708] width 90 height 15
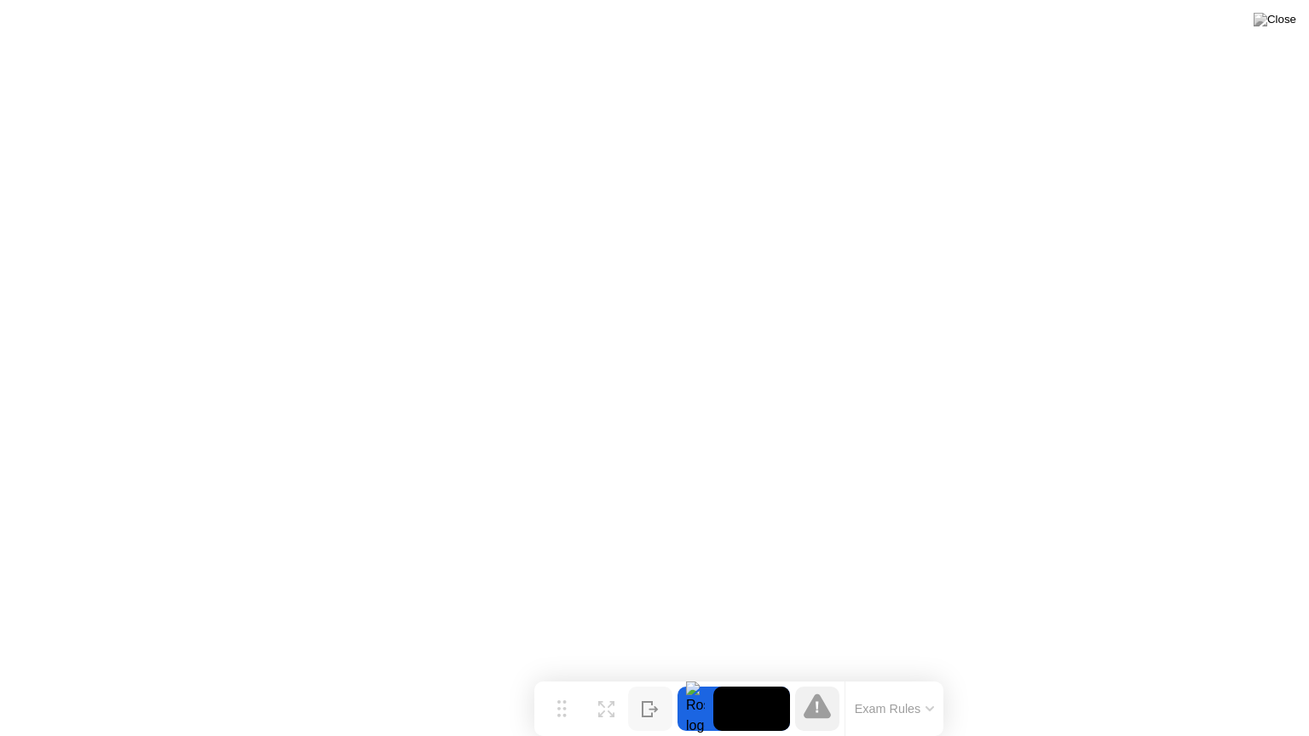
click at [695, 676] on div at bounding box center [696, 709] width 36 height 44
click at [672, 676] on button "Hide" at bounding box center [650, 709] width 44 height 44
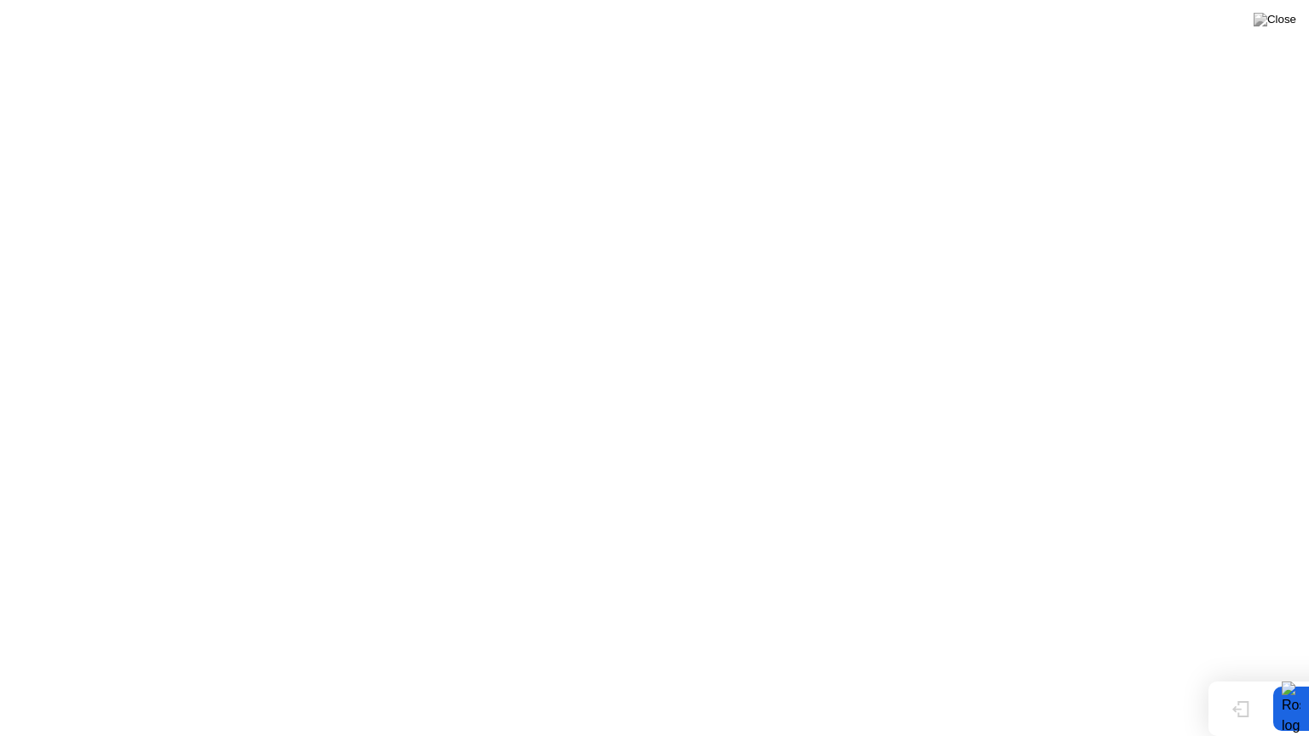
click at [1242, 676] on icon at bounding box center [1240, 709] width 17 height 16
click at [815, 676] on button "Exam Rules" at bounding box center [810, 708] width 90 height 15
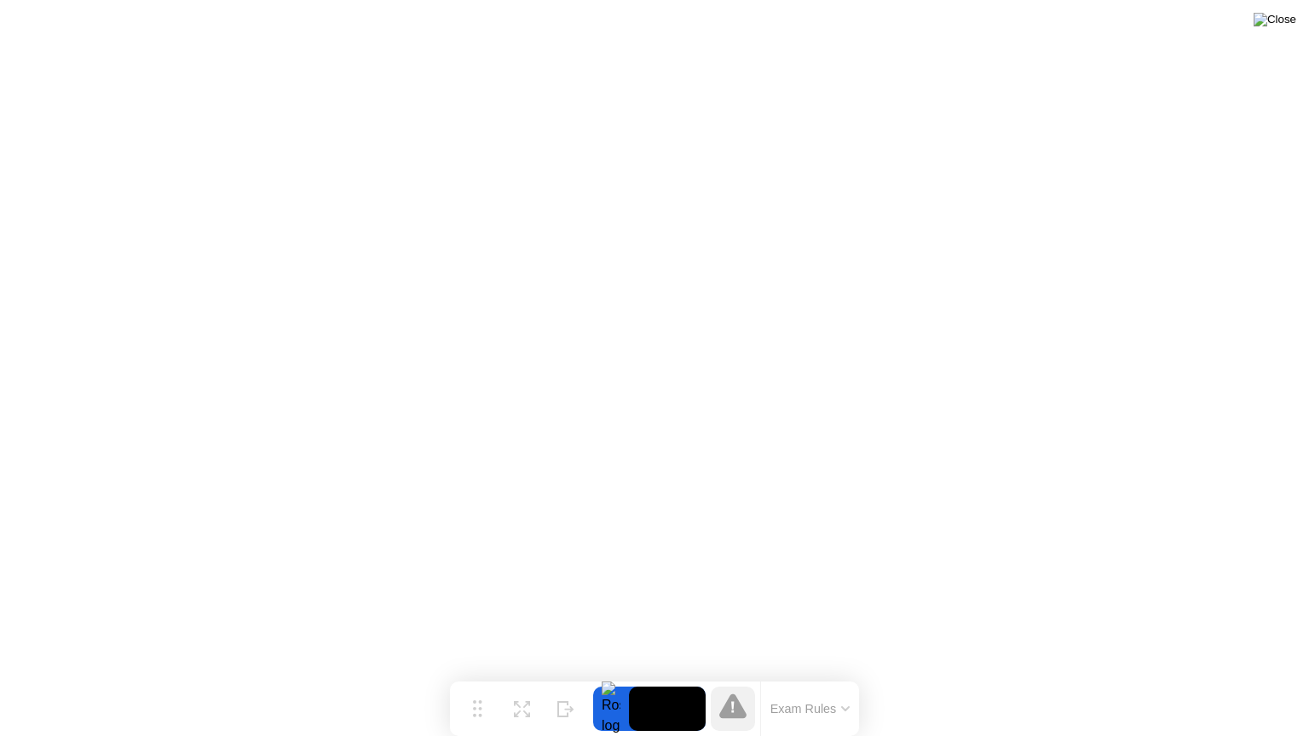
click at [1281, 24] on img at bounding box center [1275, 20] width 43 height 14
click at [525, 676] on icon at bounding box center [522, 703] width 16 height 16
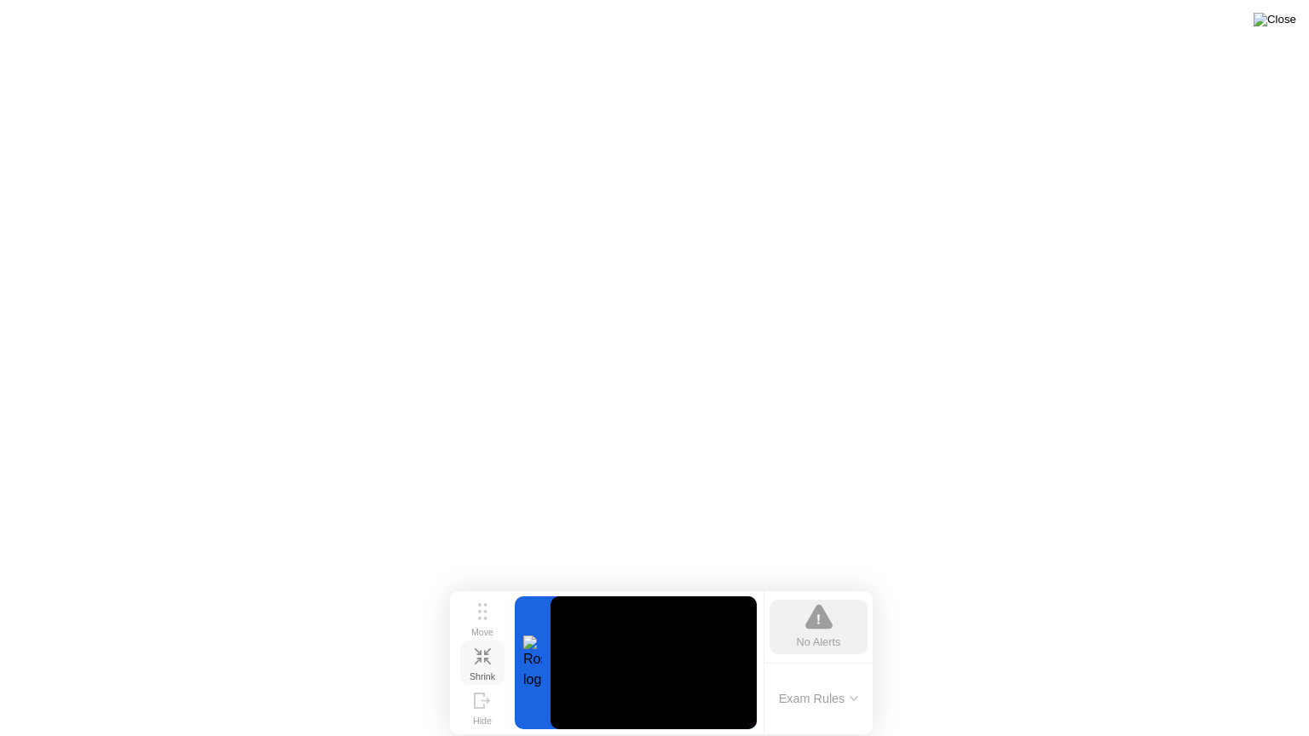
click at [1277, 14] on img at bounding box center [1275, 20] width 43 height 14
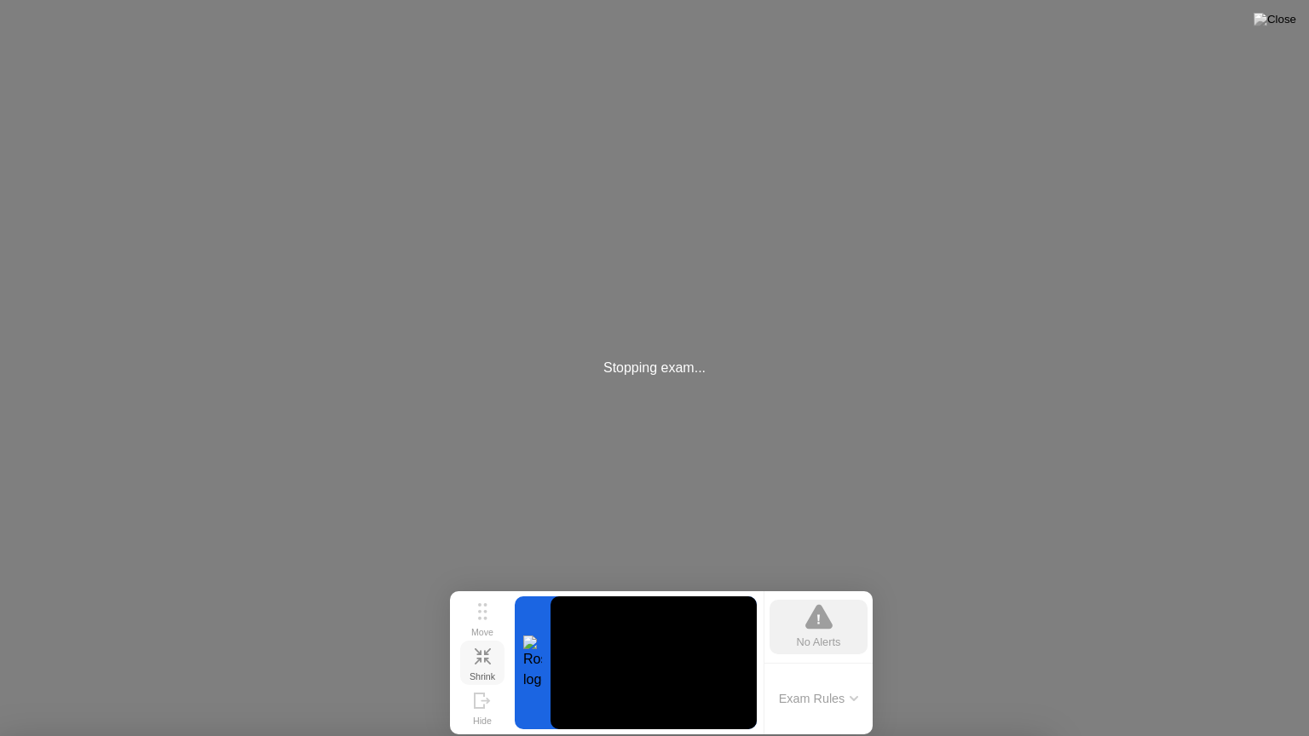
drag, startPoint x: 728, startPoint y: 63, endPoint x: 680, endPoint y: 147, distance: 96.2
click at [730, 63] on div "Stopping exam..." at bounding box center [654, 368] width 1309 height 736
click at [868, 318] on div "Stopping exam..." at bounding box center [654, 368] width 1309 height 736
click at [1272, 17] on app-root "Stopping exam..." at bounding box center [654, 368] width 1309 height 736
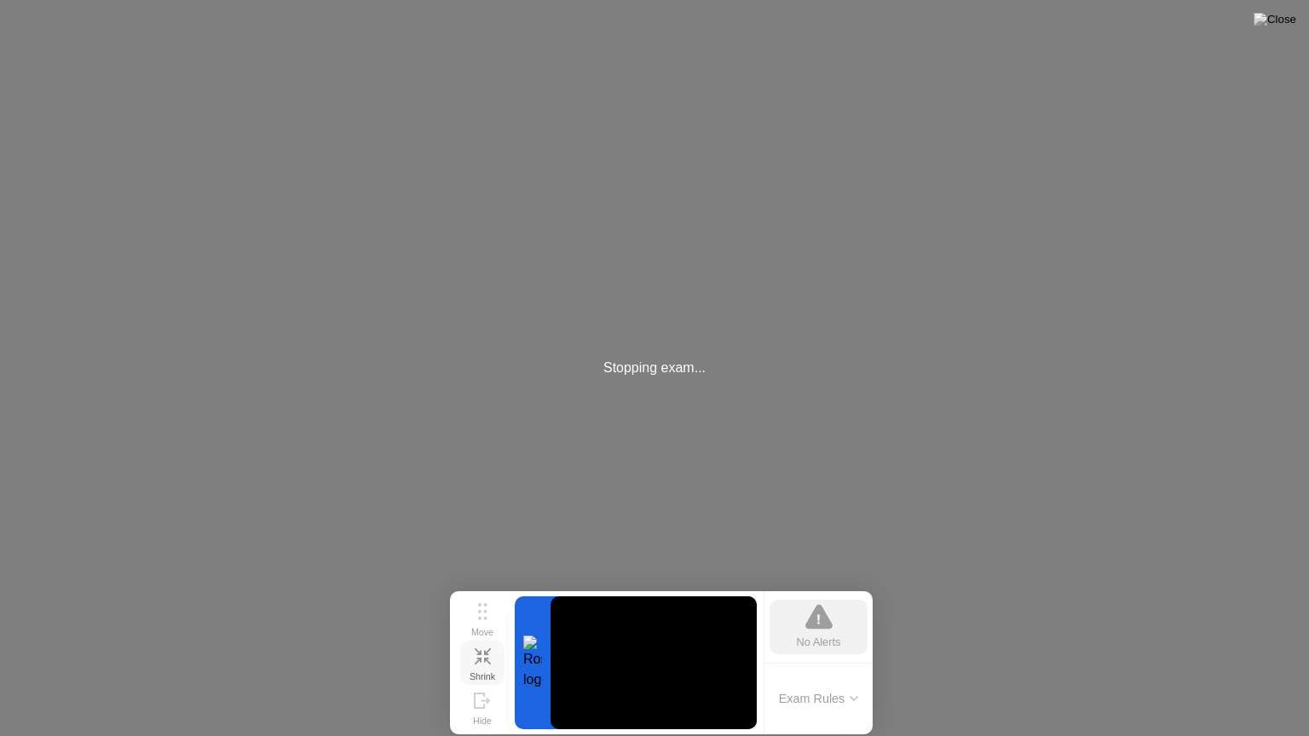
drag, startPoint x: 1270, startPoint y: 47, endPoint x: 702, endPoint y: 507, distance: 730.7
click at [699, 588] on div "Stopping exam..." at bounding box center [654, 368] width 1309 height 736
click at [548, 515] on div "Stopping exam..." at bounding box center [654, 368] width 1309 height 736
click at [811, 401] on div "Stopping exam..." at bounding box center [654, 368] width 1309 height 736
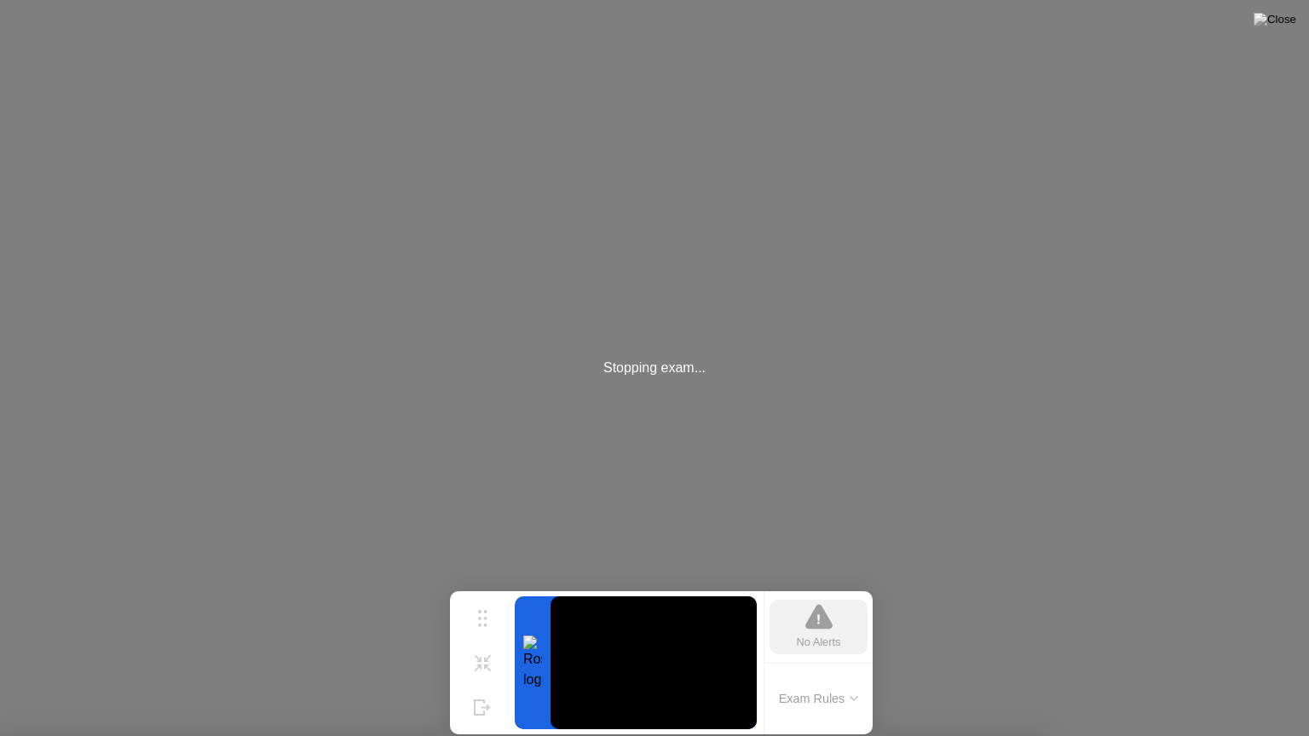
click at [909, 507] on div "Stopping exam..." at bounding box center [654, 368] width 1309 height 736
click at [817, 674] on div "Exam Rules" at bounding box center [818, 699] width 109 height 72
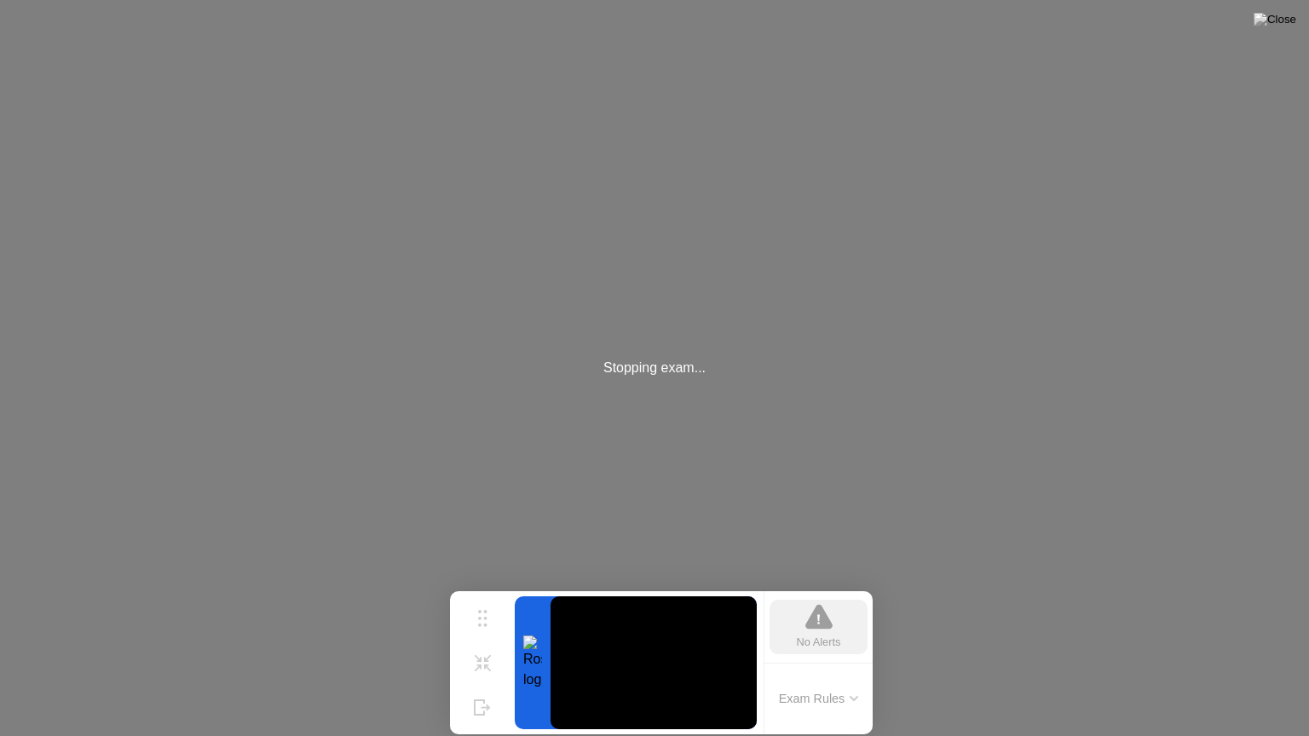
click at [828, 601] on div "No Alerts" at bounding box center [819, 627] width 98 height 55
click at [1289, 675] on div "Stopping exam..." at bounding box center [654, 368] width 1309 height 736
click at [659, 672] on video at bounding box center [654, 663] width 206 height 133
click at [716, 360] on div "Stopping exam..." at bounding box center [654, 368] width 1309 height 736
click at [709, 471] on div "Stopping exam..." at bounding box center [654, 368] width 1309 height 736
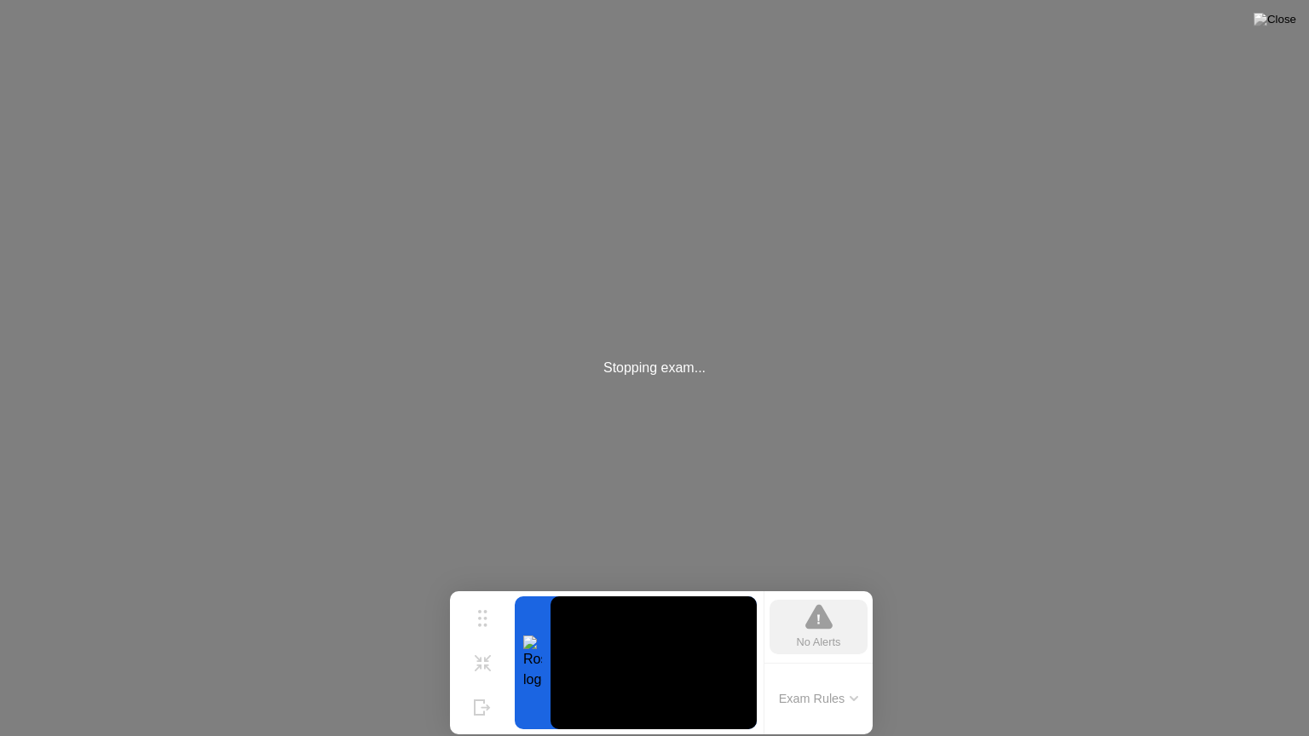
click at [709, 470] on div "Stopping exam..." at bounding box center [654, 368] width 1309 height 736
click at [711, 470] on div "Stopping exam..." at bounding box center [654, 368] width 1309 height 736
click at [741, 441] on div "Stopping exam..." at bounding box center [654, 368] width 1309 height 736
